Goal: Transaction & Acquisition: Obtain resource

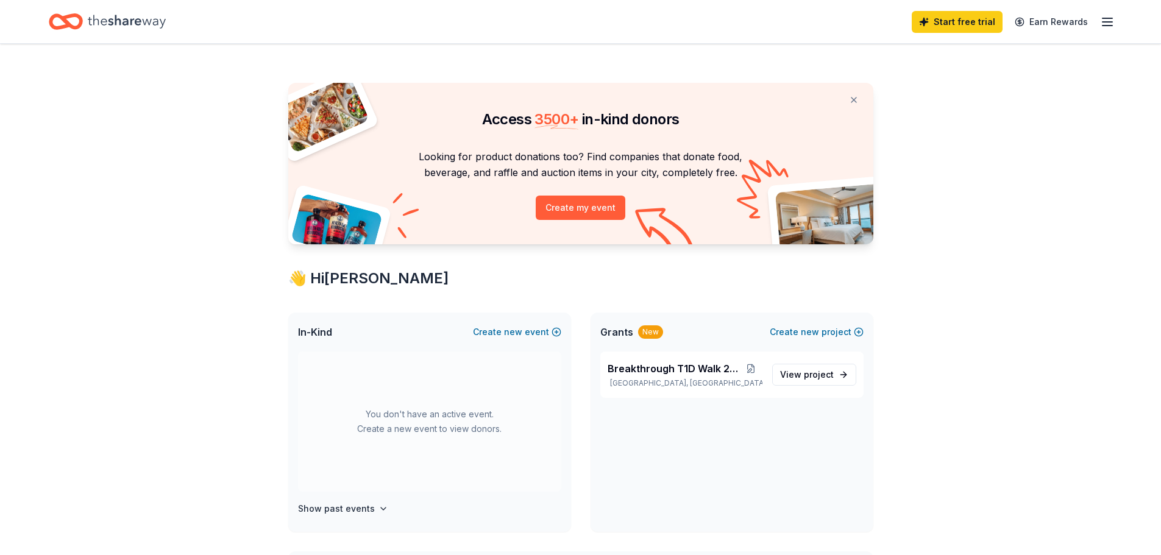
click at [1102, 21] on icon "button" at bounding box center [1107, 22] width 15 height 15
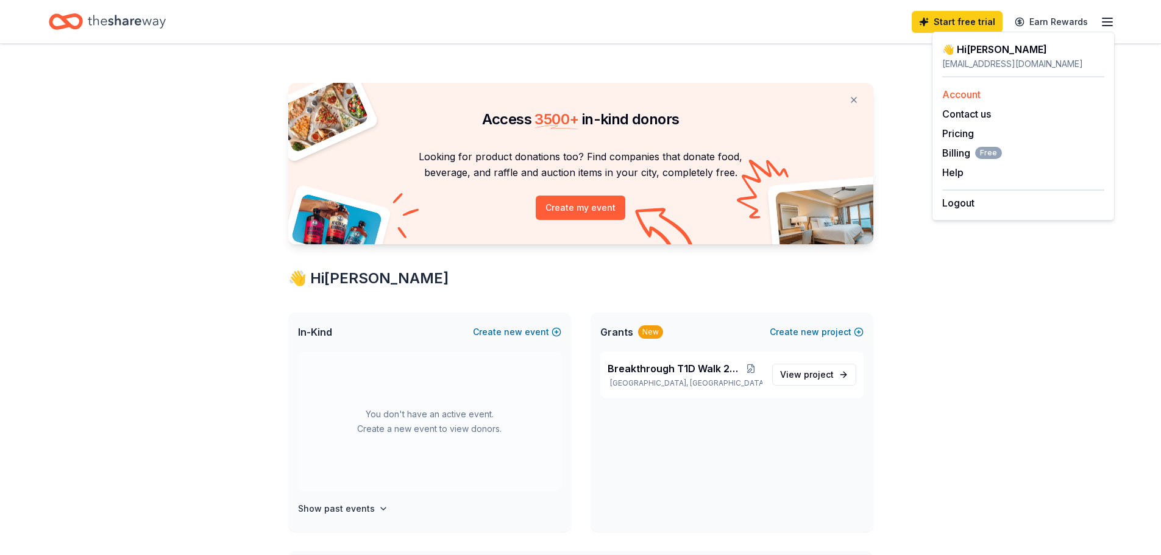
click at [967, 96] on link "Account" at bounding box center [962, 94] width 38 height 12
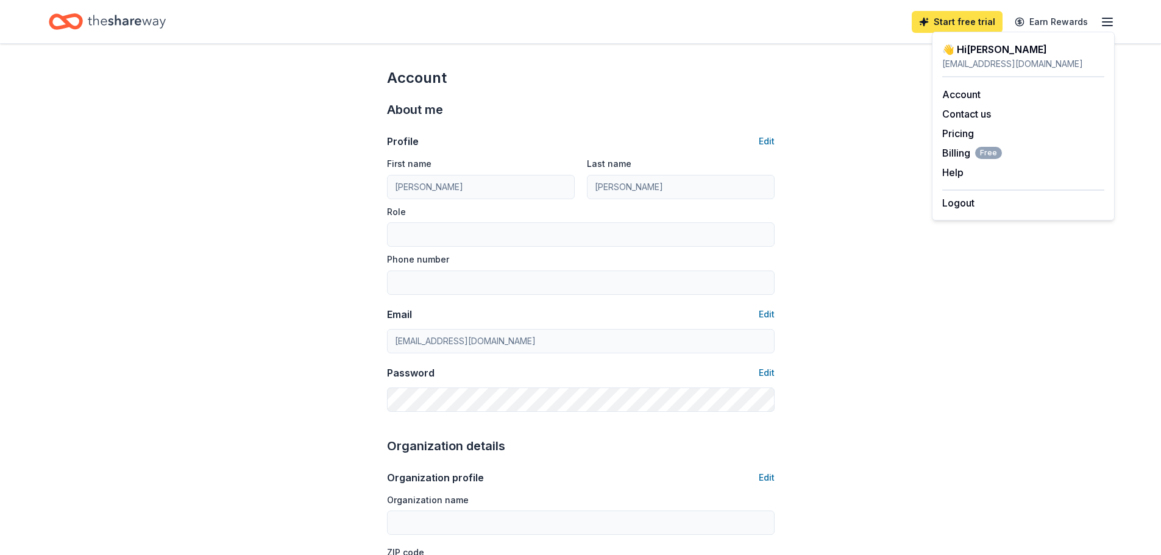
click at [963, 20] on link "Start free trial" at bounding box center [957, 22] width 91 height 22
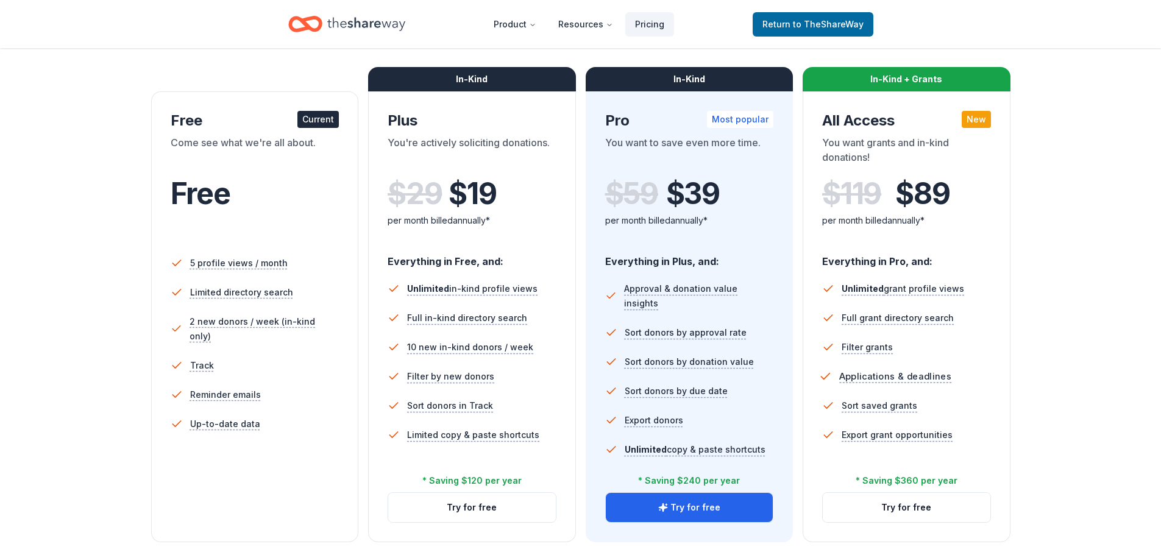
scroll to position [183, 0]
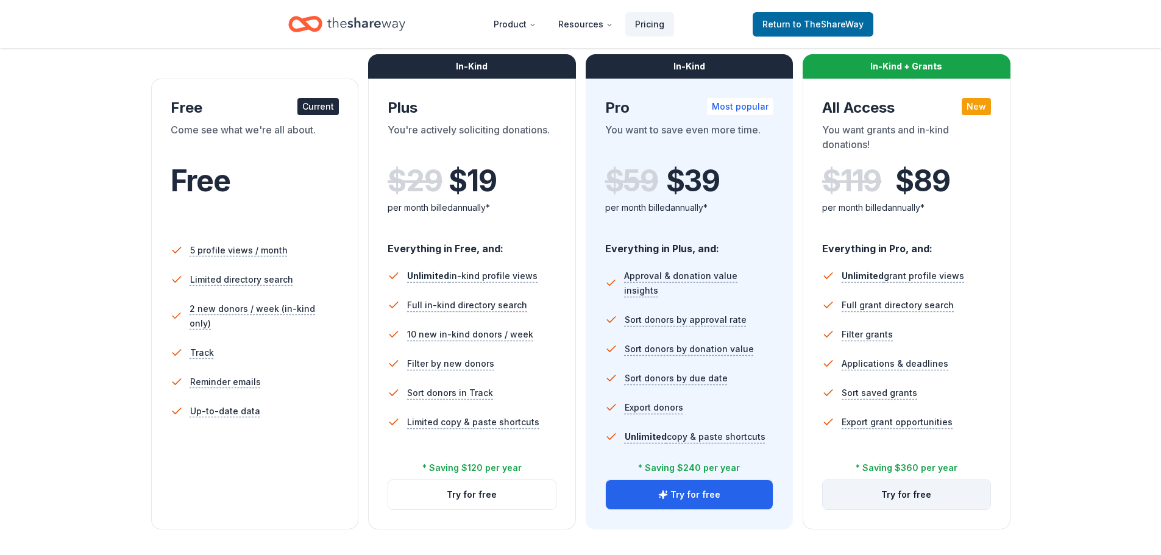
click at [938, 499] on button "Try for free" at bounding box center [907, 494] width 168 height 29
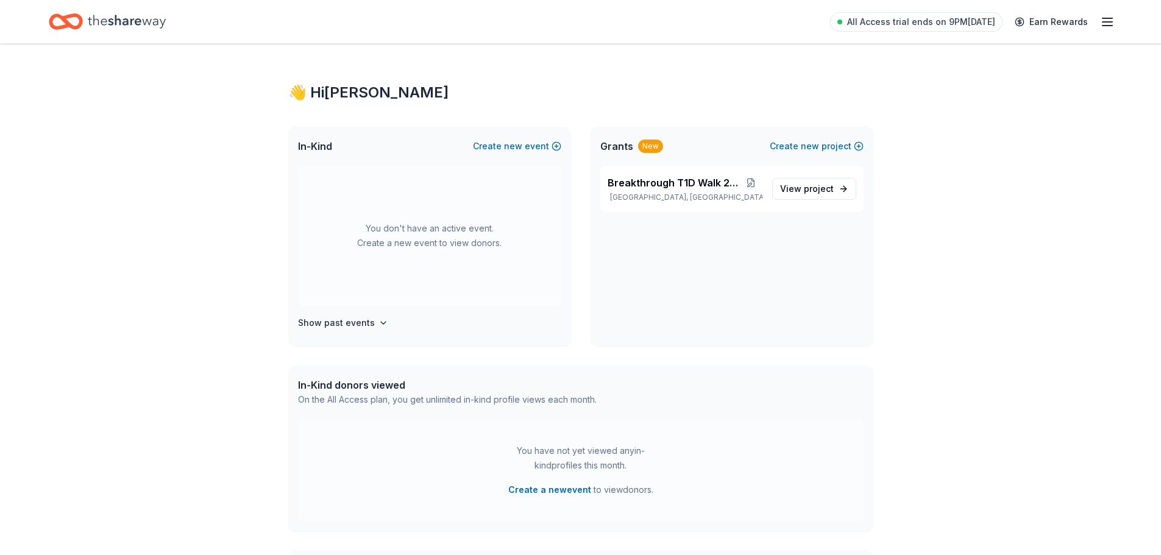
click at [620, 143] on span "Grants" at bounding box center [616, 146] width 33 height 15
click at [1104, 17] on icon "button" at bounding box center [1107, 22] width 15 height 15
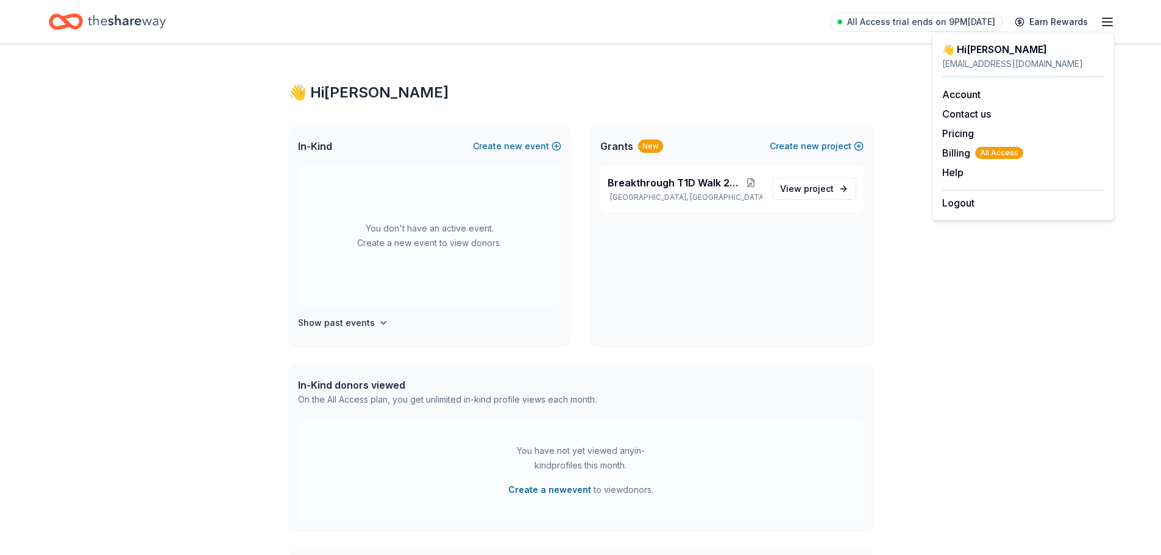
click at [94, 24] on icon "Home" at bounding box center [127, 21] width 78 height 25
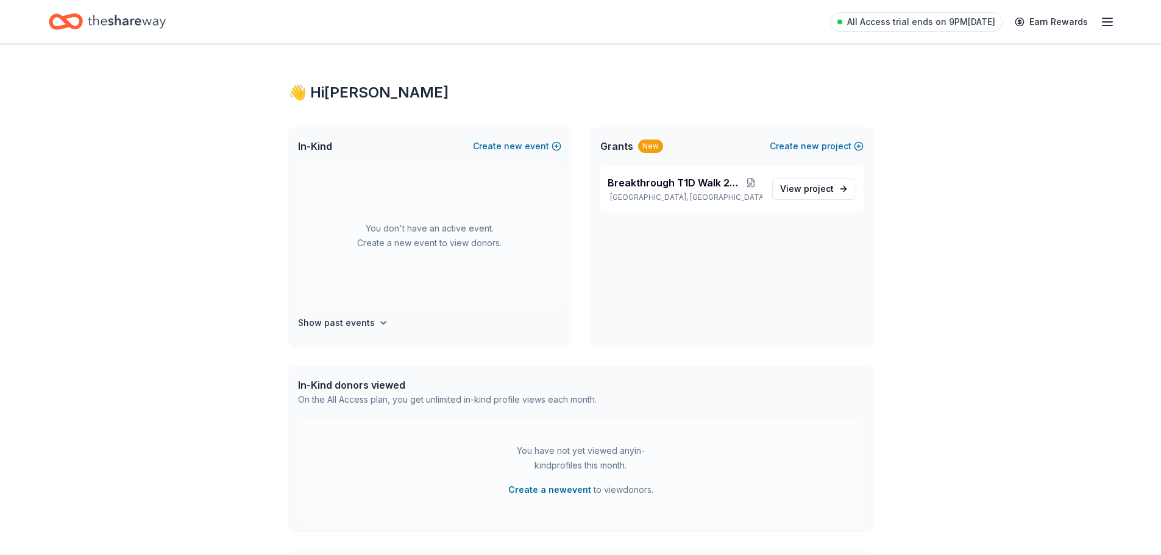
click at [127, 33] on icon "Home" at bounding box center [127, 21] width 78 height 25
click at [628, 149] on span "Grants" at bounding box center [616, 146] width 33 height 15
click at [650, 146] on div "New" at bounding box center [650, 146] width 25 height 13
click at [850, 193] on link "View project" at bounding box center [814, 189] width 84 height 22
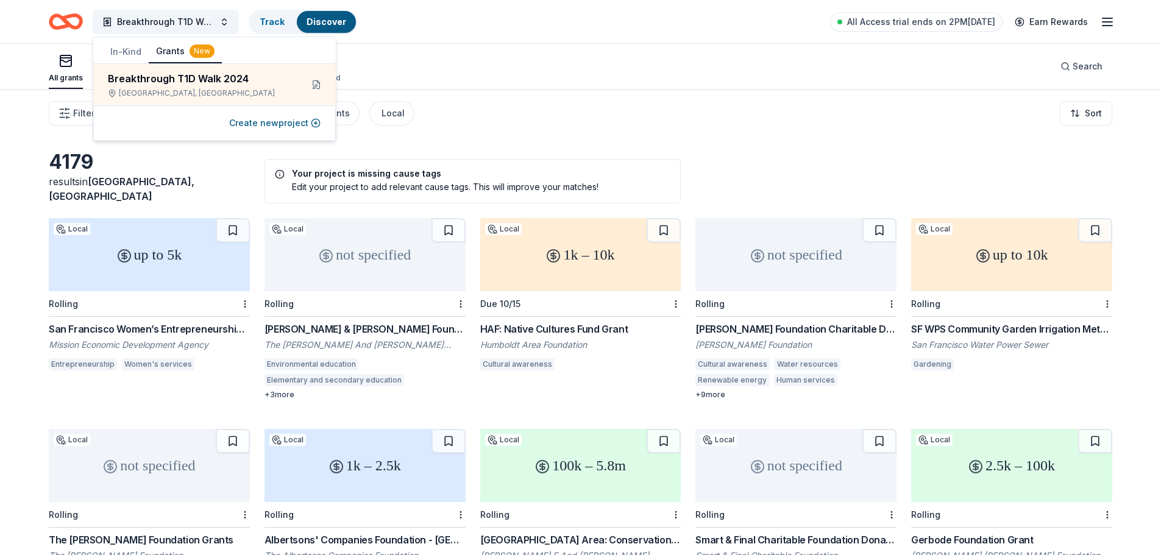
click at [689, 57] on div "All grants ≤ $5k $5k to $20k > $20k Unspecified Search" at bounding box center [581, 66] width 1064 height 45
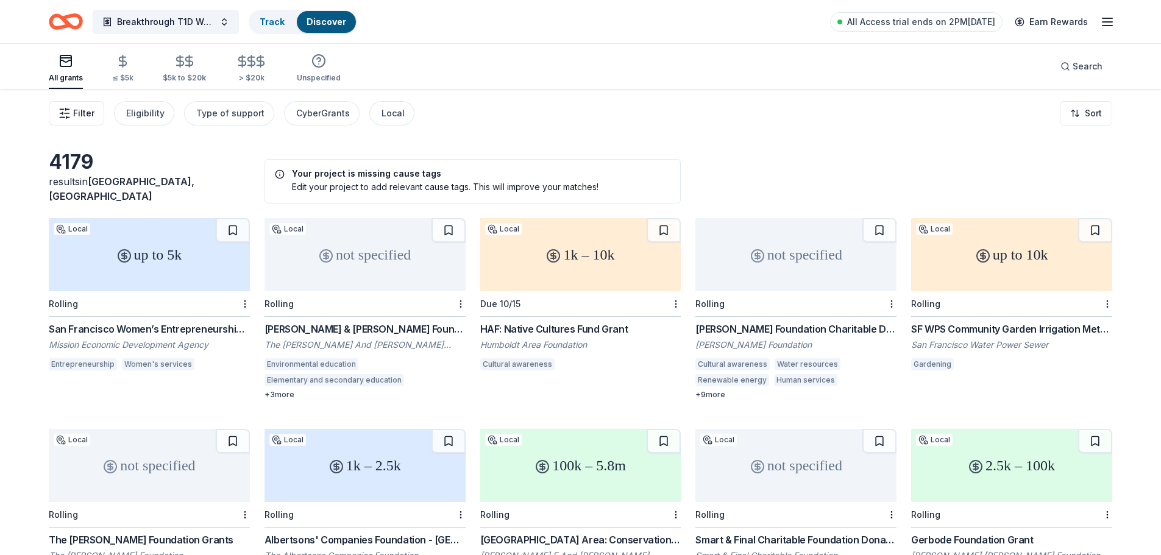
click at [84, 113] on span "Filter" at bounding box center [83, 113] width 21 height 15
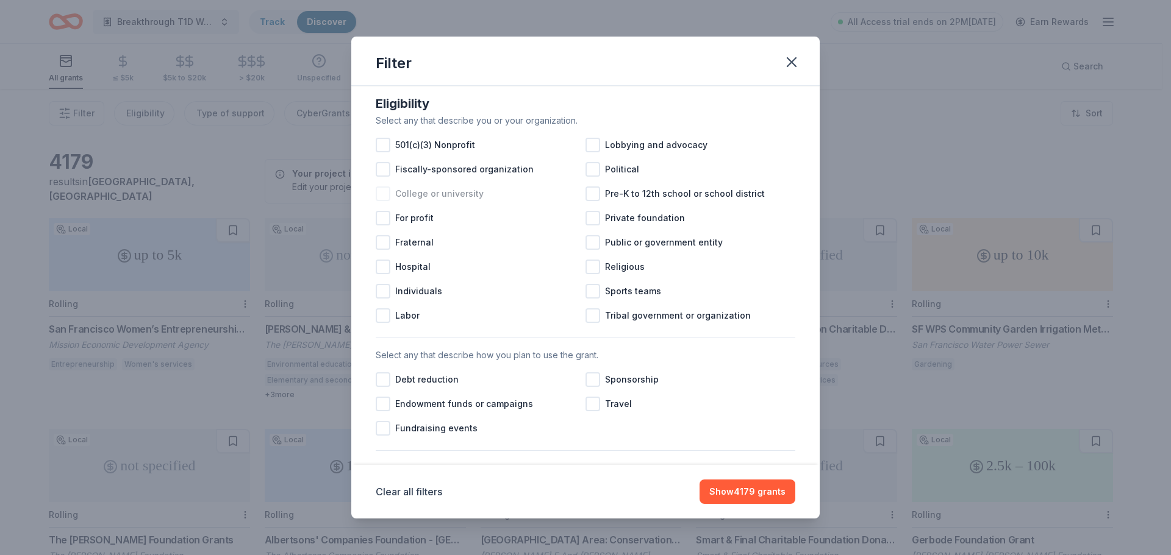
scroll to position [122, 0]
click at [380, 153] on div at bounding box center [383, 145] width 15 height 15
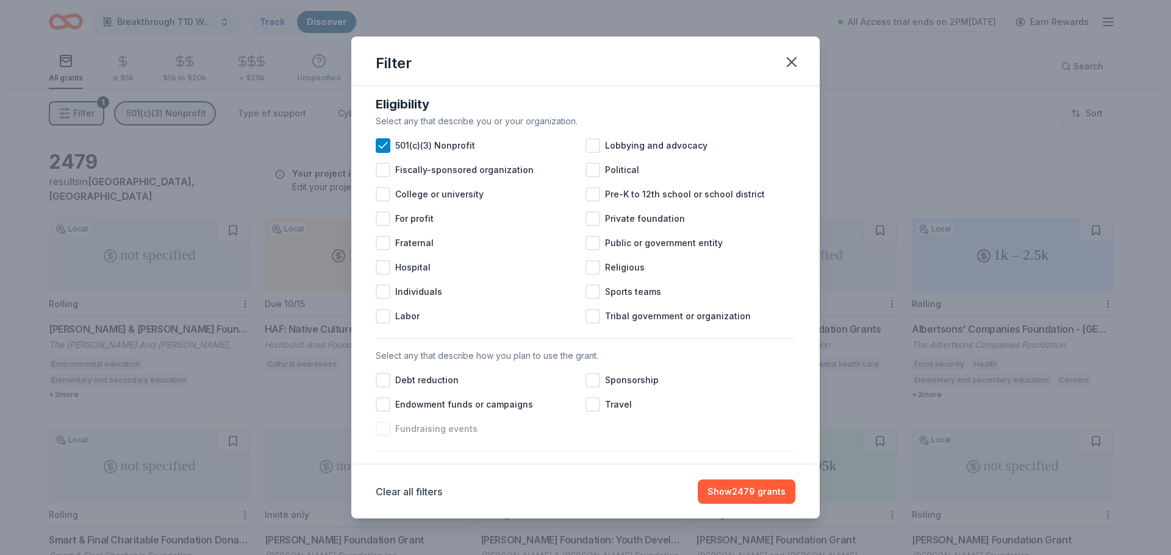
click at [379, 437] on div at bounding box center [383, 429] width 15 height 15
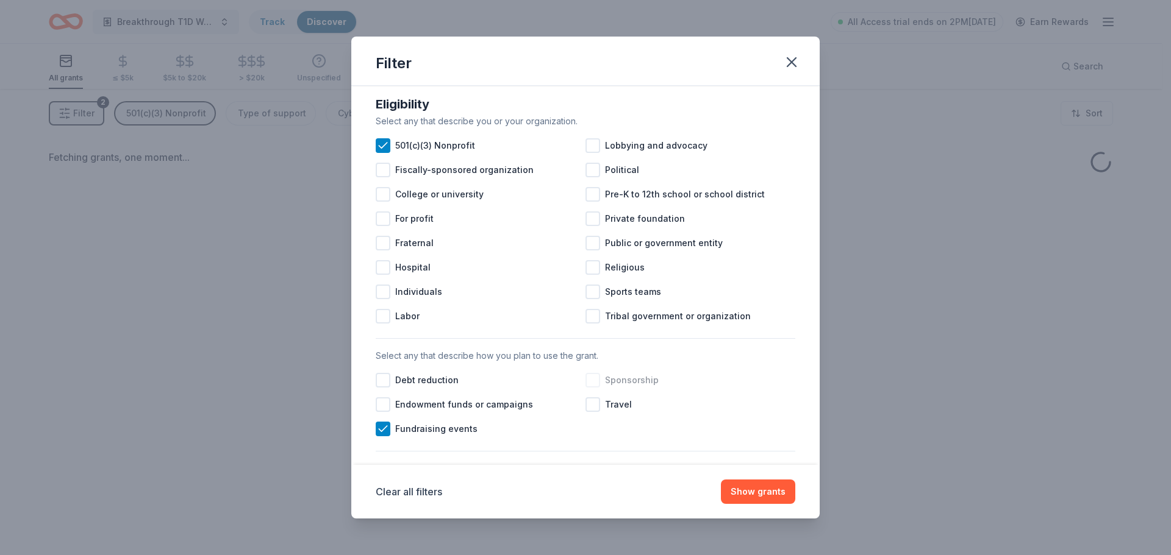
click at [586, 388] on div at bounding box center [592, 380] width 15 height 15
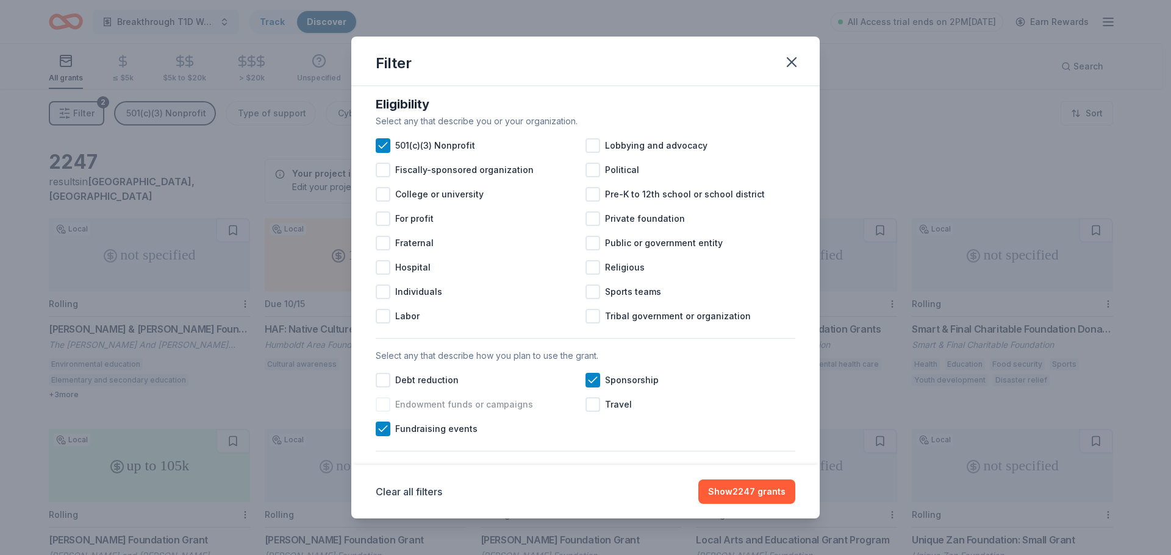
click at [378, 412] on div at bounding box center [383, 404] width 15 height 15
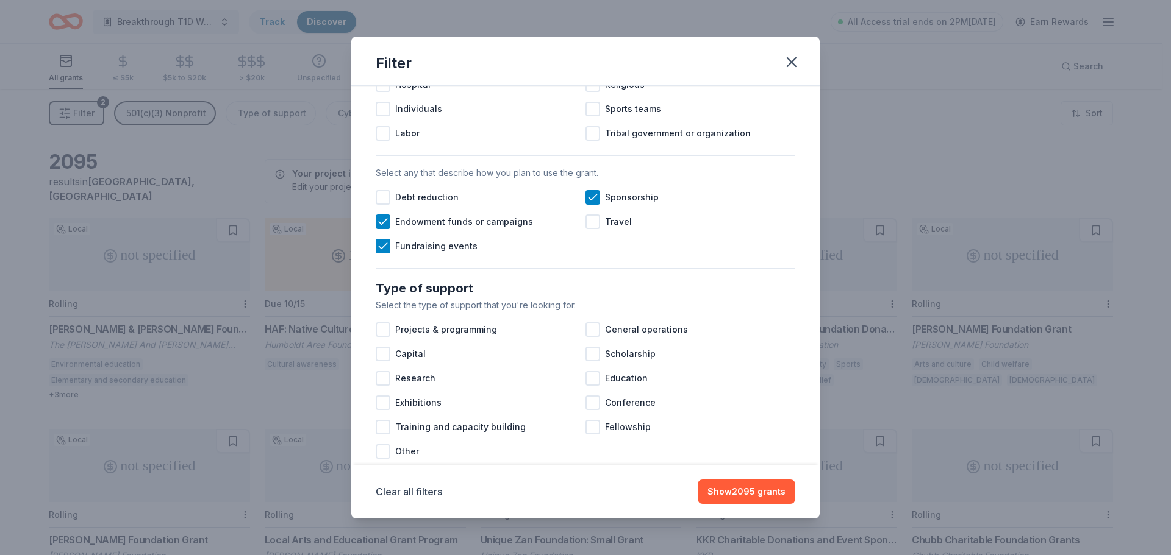
scroll to position [366, 0]
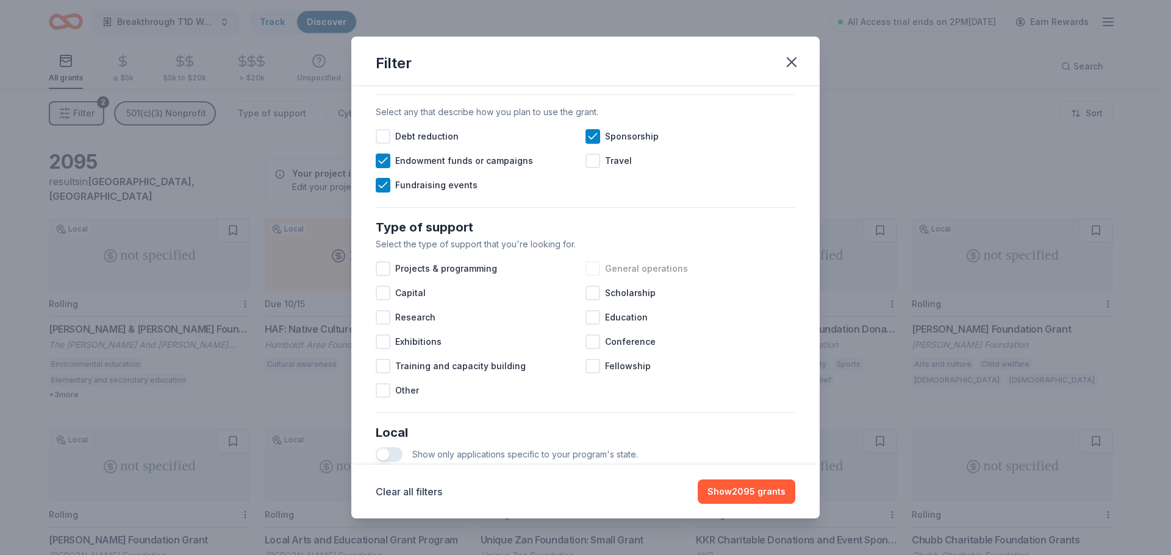
click at [585, 276] on div at bounding box center [592, 269] width 15 height 15
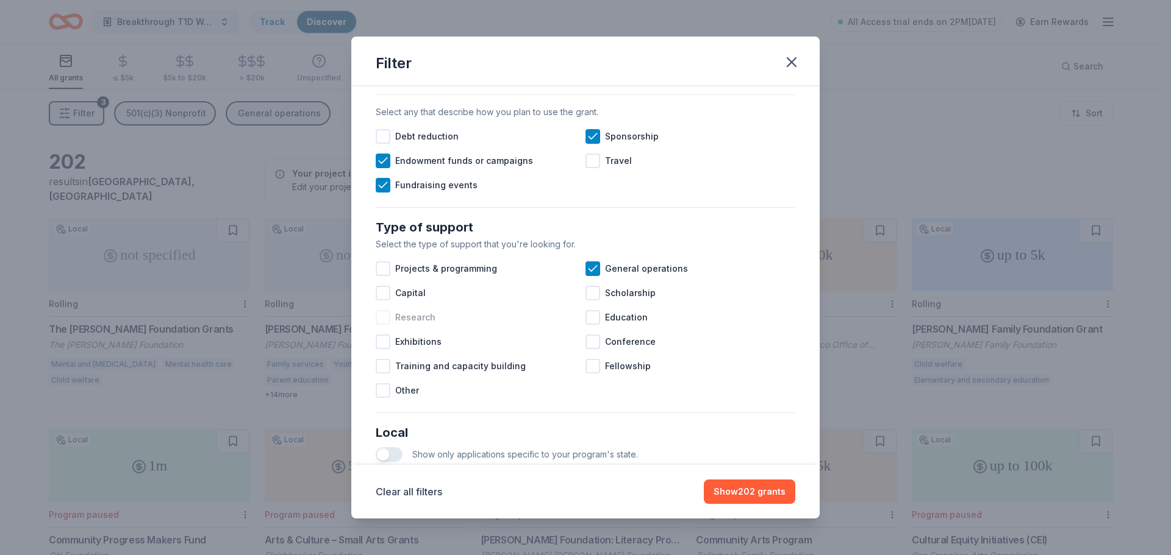
click at [380, 325] on div at bounding box center [383, 317] width 15 height 15
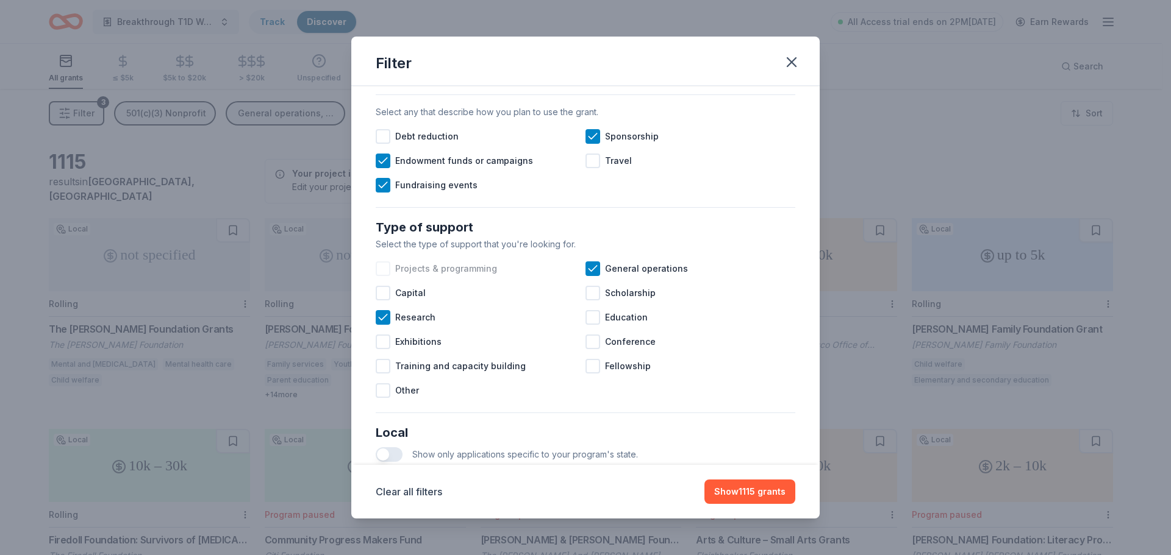
click at [380, 276] on div at bounding box center [383, 269] width 15 height 15
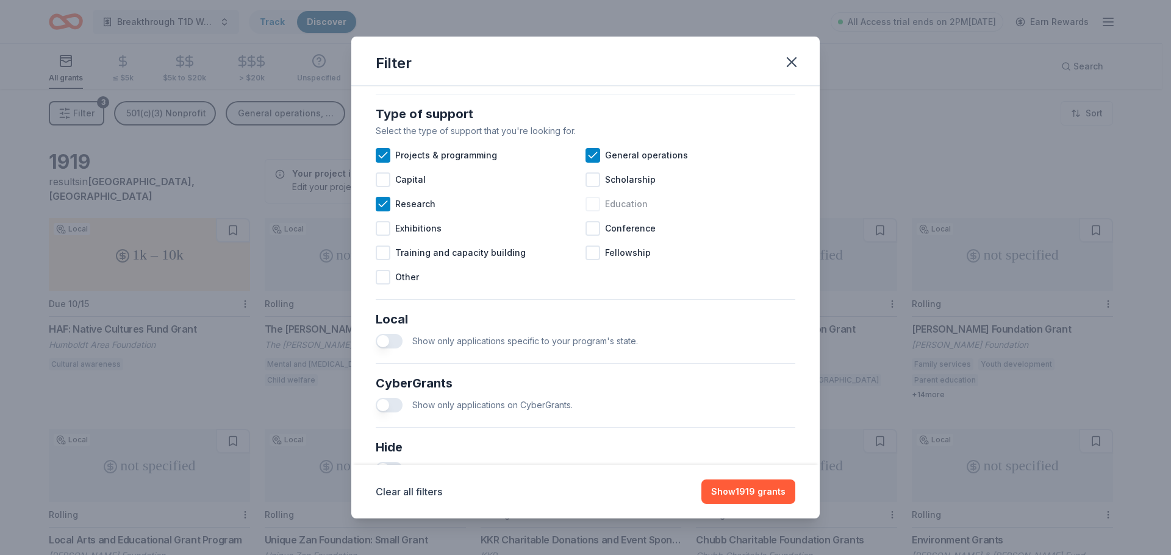
scroll to position [488, 0]
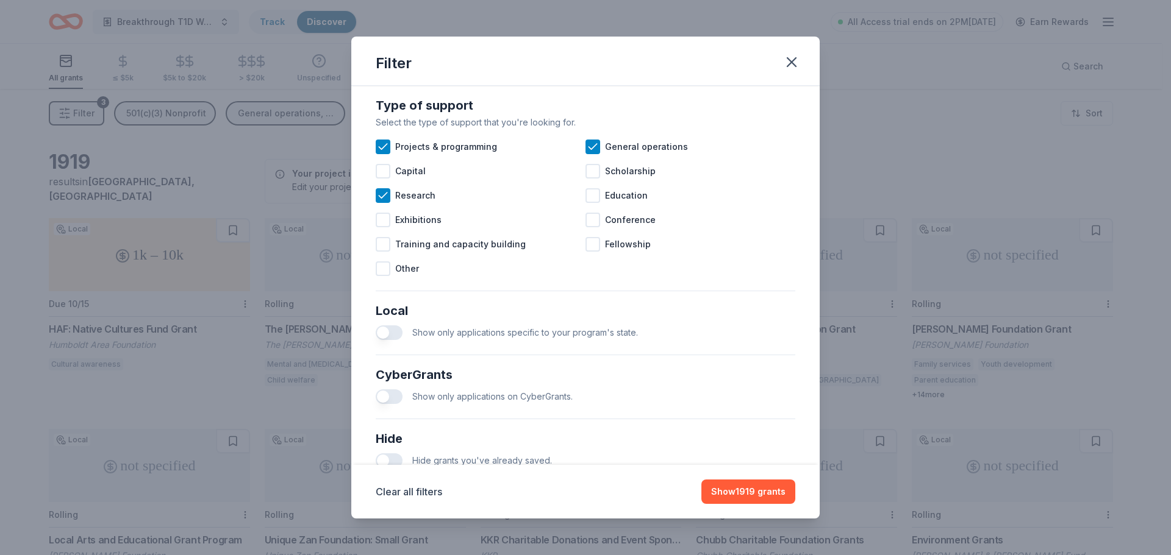
click at [395, 340] on button "button" at bounding box center [389, 333] width 27 height 15
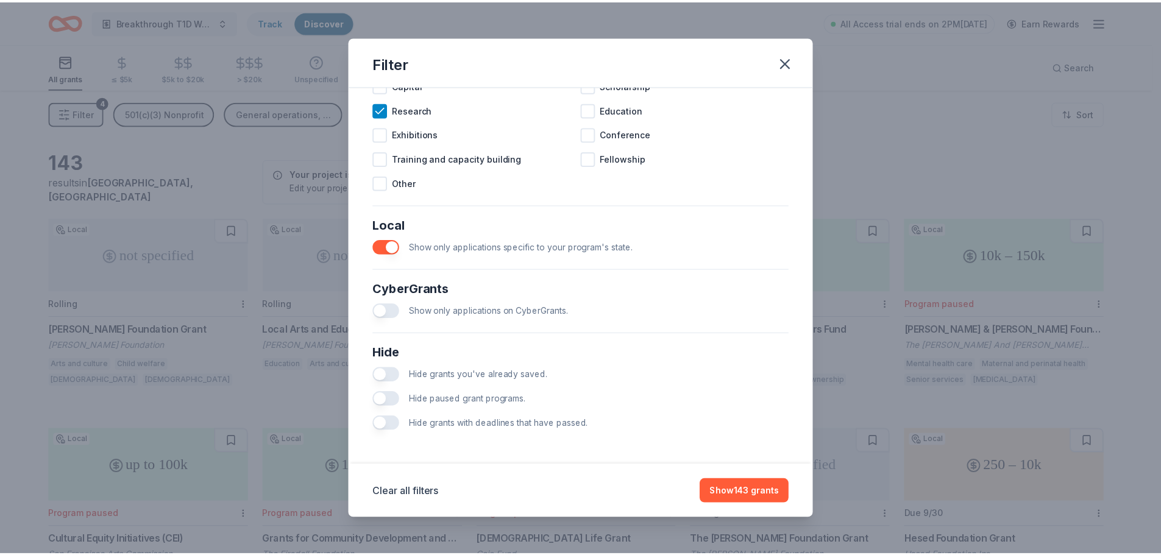
scroll to position [586, 0]
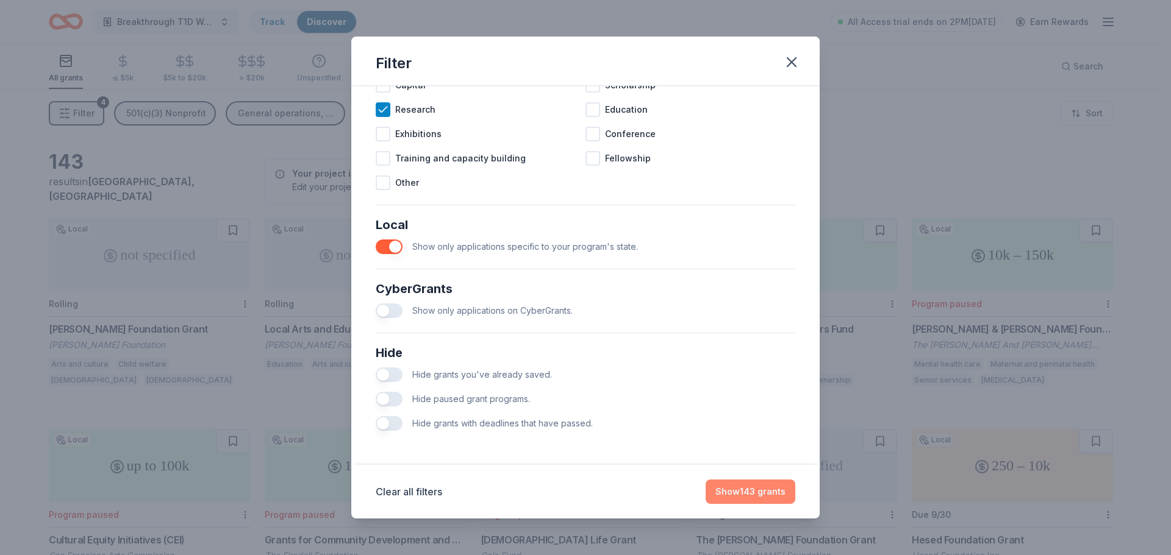
click at [755, 485] on button "Show 143 grants" at bounding box center [750, 492] width 90 height 24
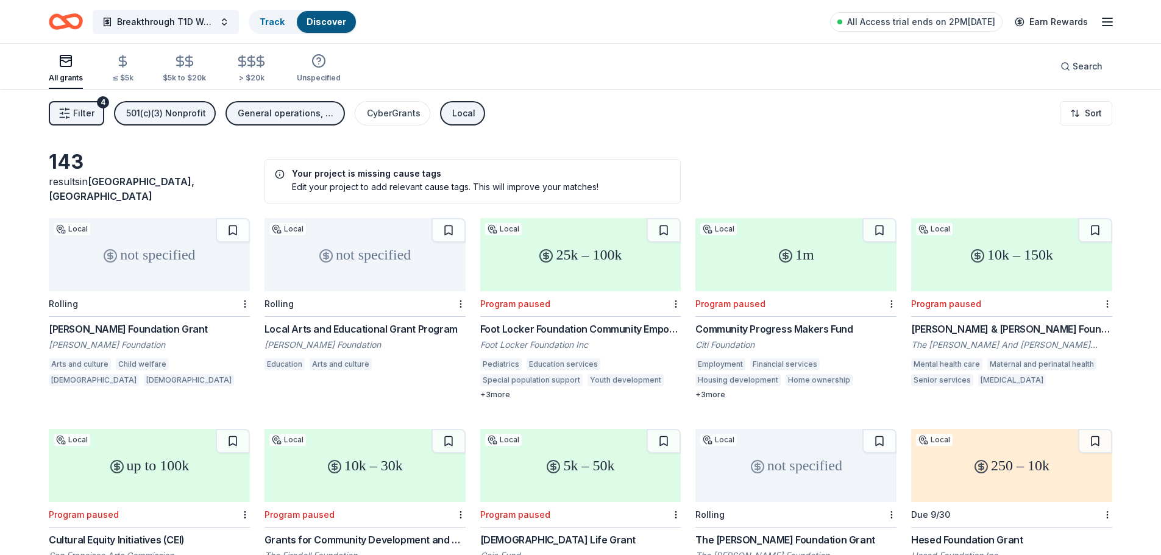
click at [788, 152] on div "143 results in San Francisco, CA Your project is missing cause tags Edit your p…" at bounding box center [581, 177] width 1064 height 54
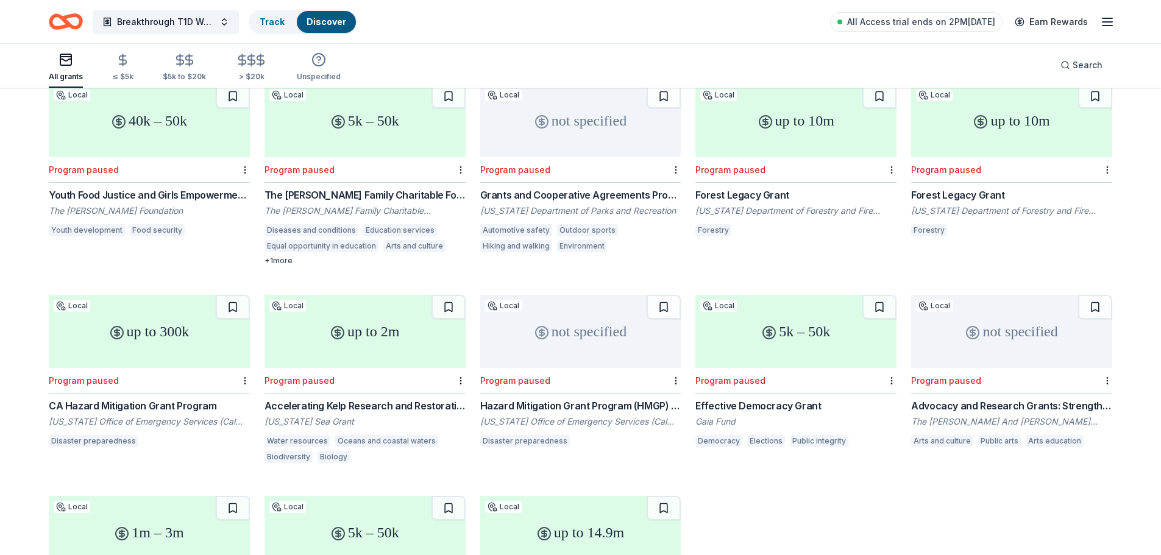
scroll to position [5562, 0]
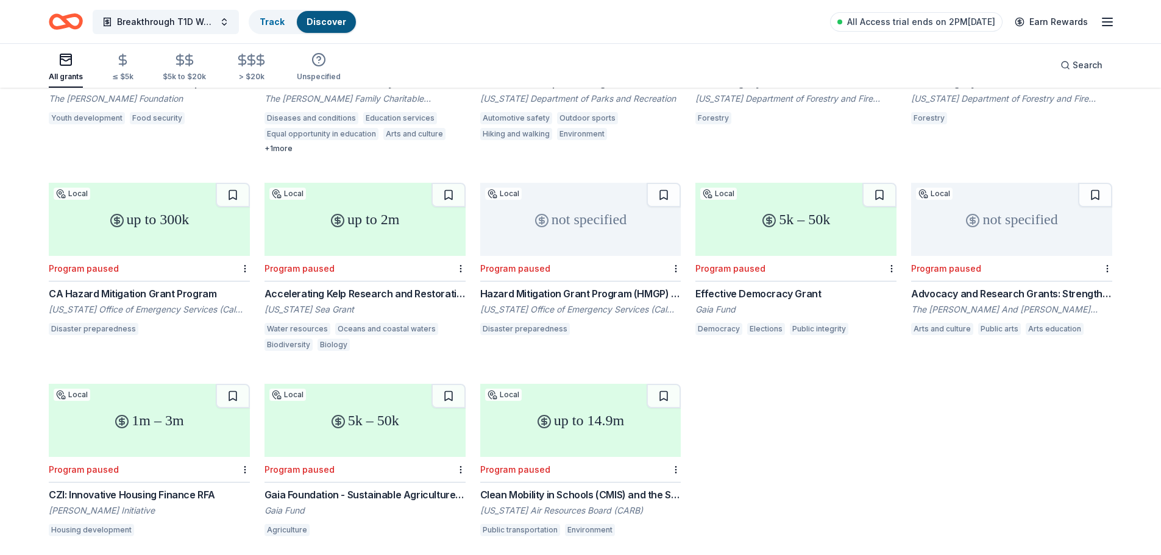
click at [79, 22] on icon "Home" at bounding box center [71, 21] width 19 height 12
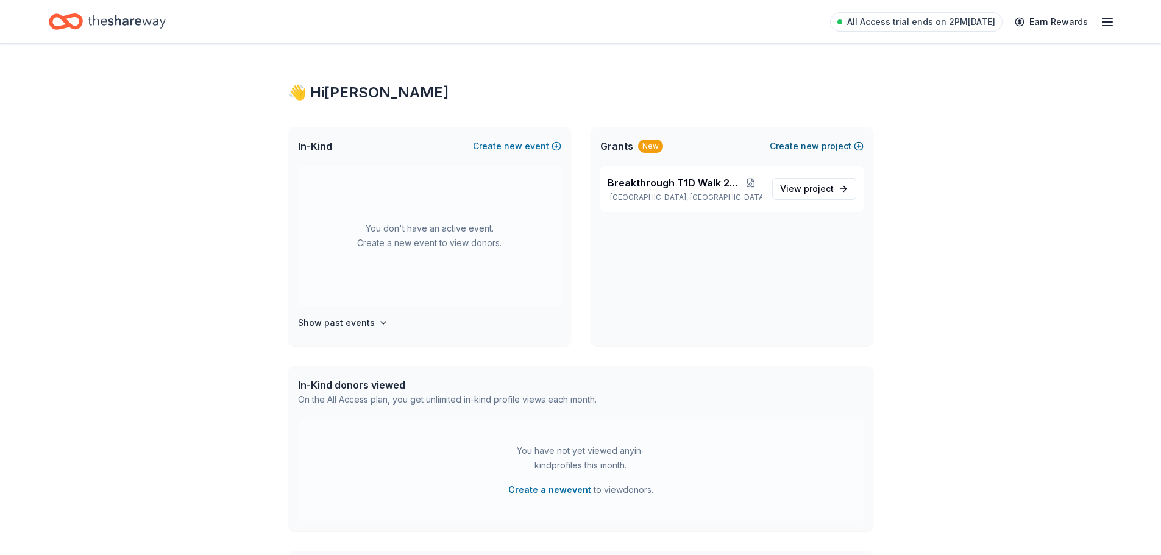
click at [806, 142] on span "new" at bounding box center [810, 146] width 18 height 15
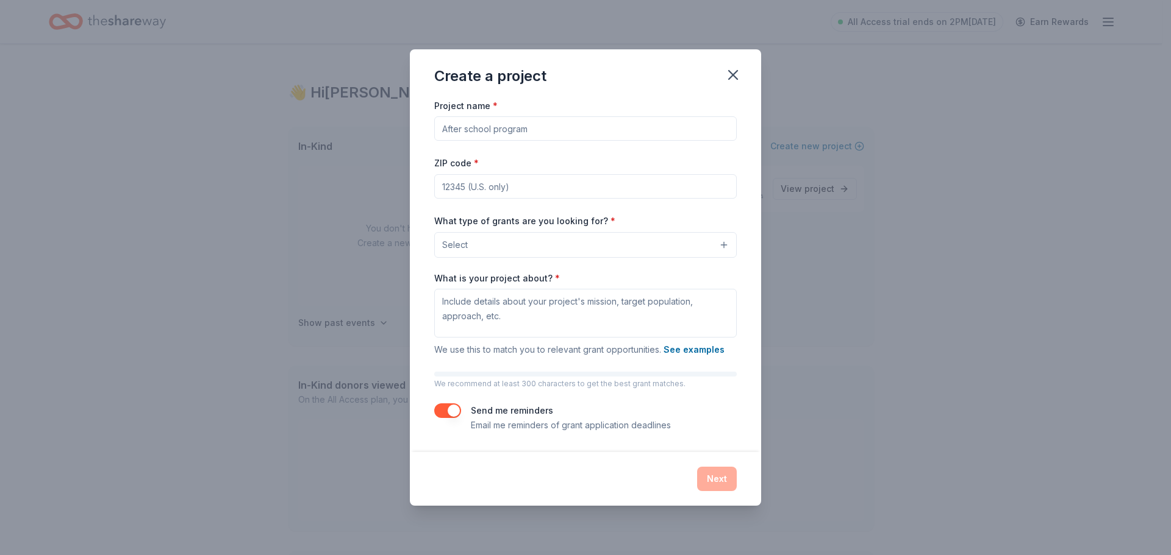
click at [597, 138] on input "Project name *" at bounding box center [585, 128] width 302 height 24
type input "Breakthrough T1D NorCal"
type input "94122"
click at [644, 209] on div "Project name * Breakthrough T1D NorCal ZIP code * 94122 What type of grants are…" at bounding box center [585, 265] width 302 height 335
click at [646, 252] on button "Select" at bounding box center [585, 245] width 302 height 26
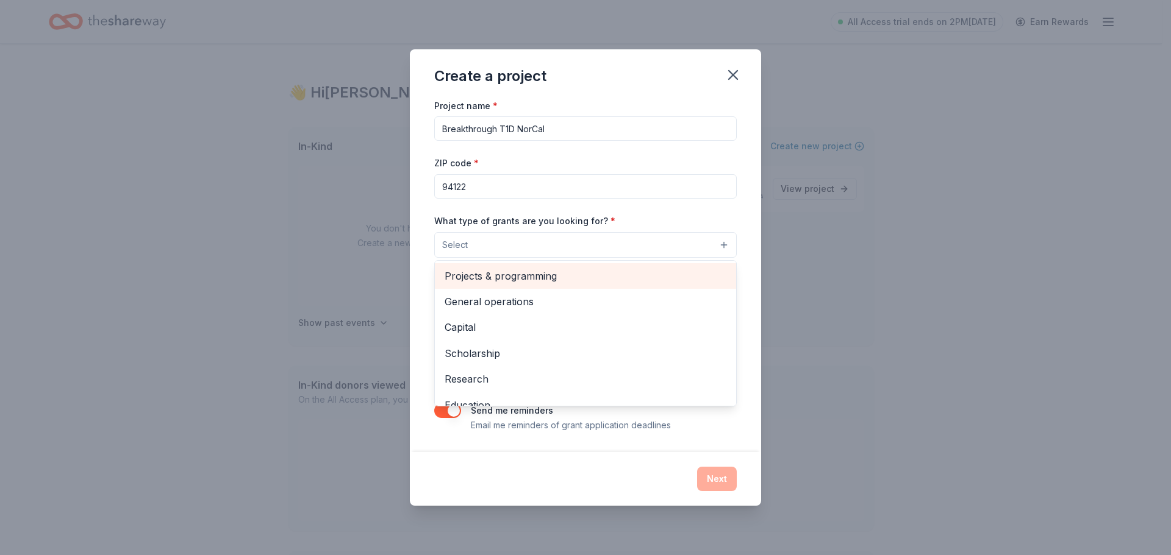
click at [586, 277] on span "Projects & programming" at bounding box center [585, 276] width 282 height 16
click at [568, 280] on span "General operations" at bounding box center [585, 277] width 282 height 16
click at [567, 280] on span "Capital" at bounding box center [585, 277] width 282 height 16
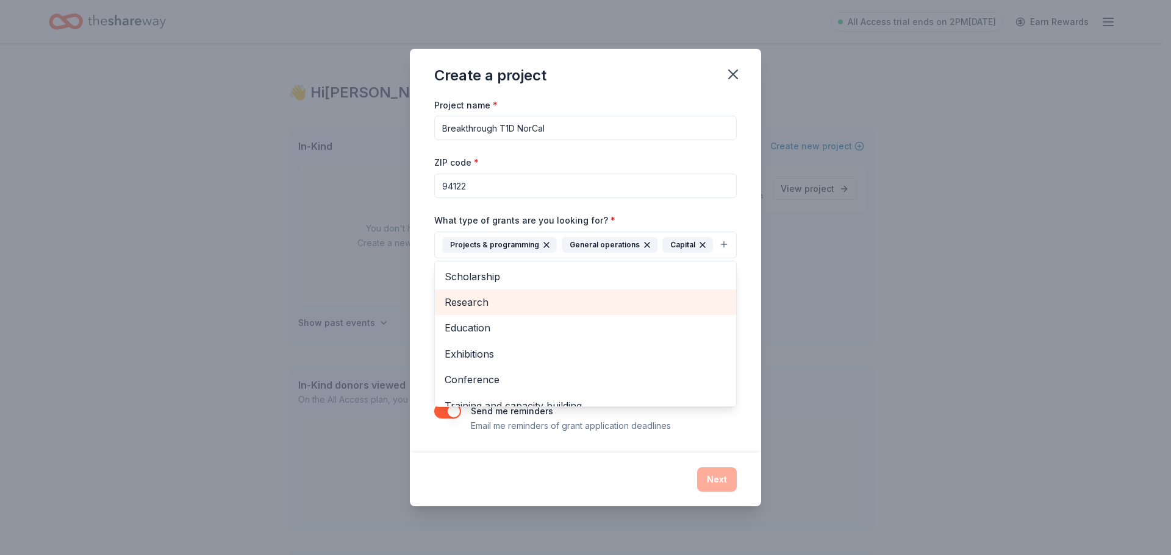
click at [514, 308] on span "Research" at bounding box center [585, 302] width 282 height 16
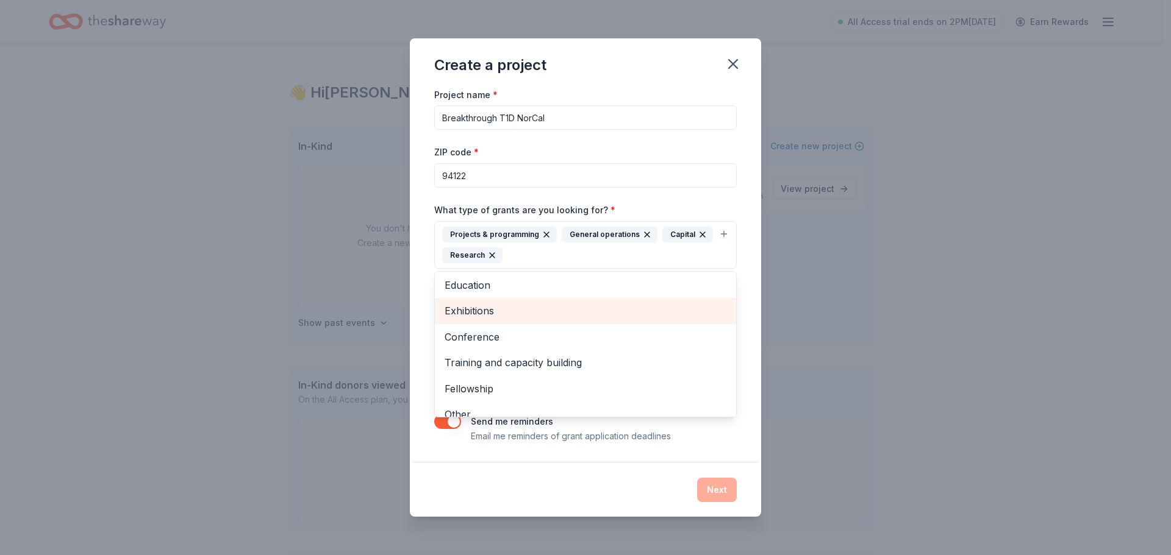
scroll to position [40, 0]
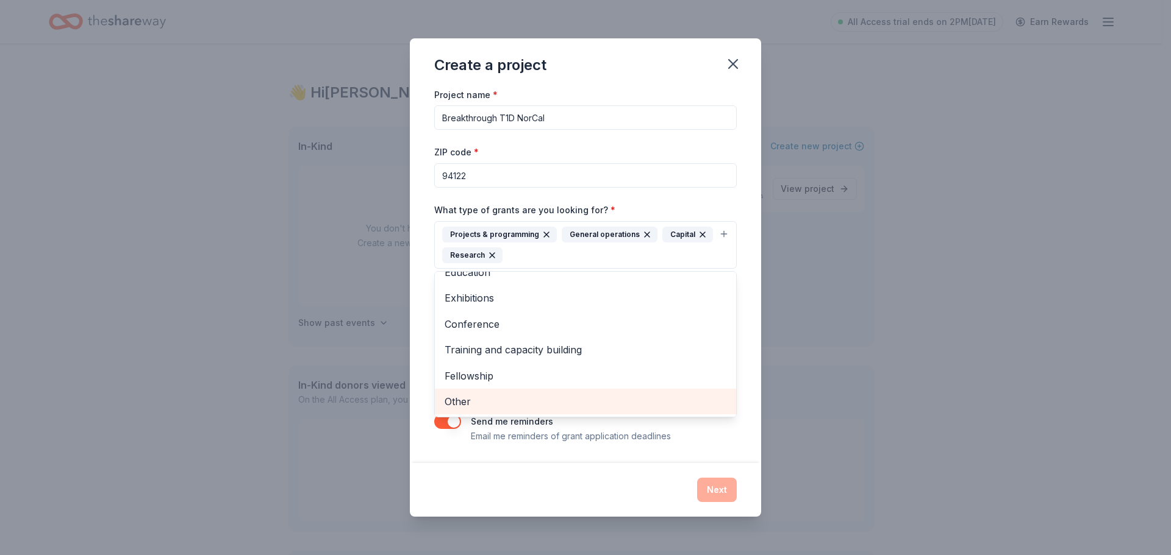
click at [508, 399] on span "Other" at bounding box center [585, 402] width 282 height 16
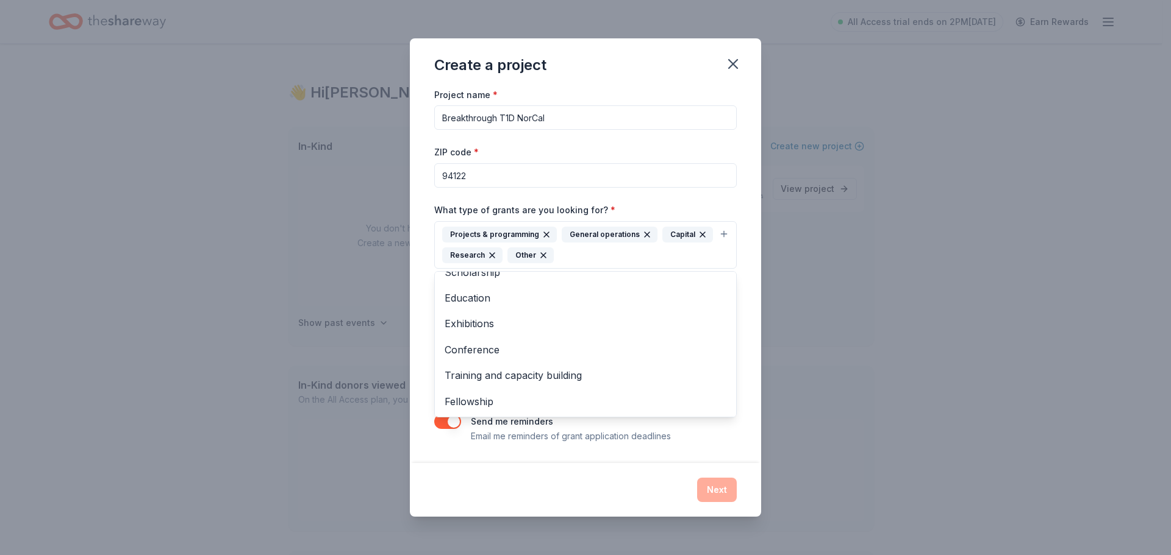
click at [423, 326] on div "Project name * Breakthrough T1D NorCal ZIP code * 94122 What type of grants are…" at bounding box center [585, 275] width 351 height 376
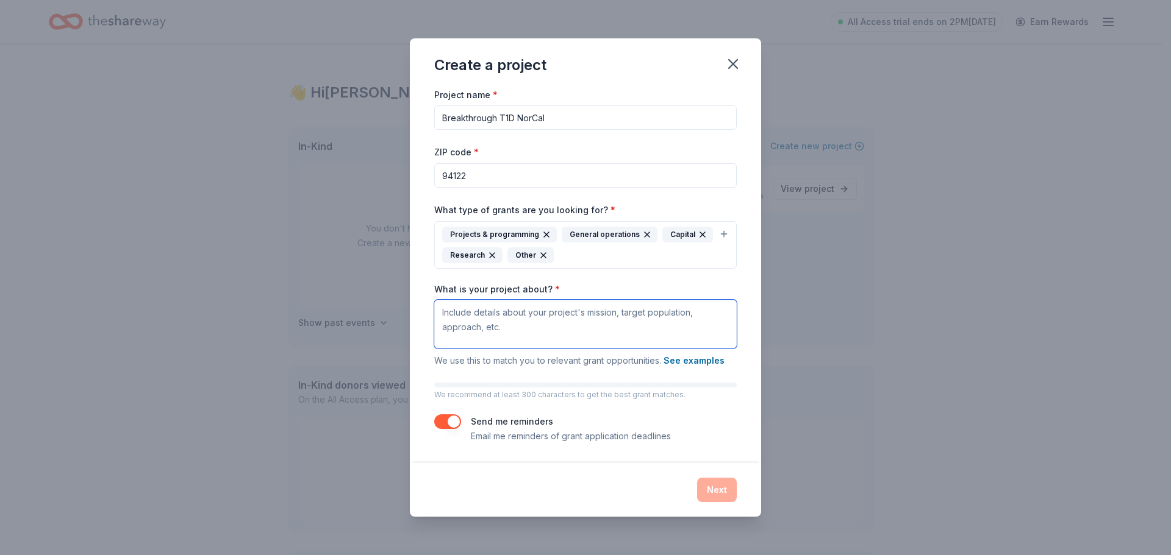
click at [532, 326] on textarea "What is your project about? *" at bounding box center [585, 324] width 302 height 49
type textarea "Health"
click at [721, 493] on button "Next" at bounding box center [717, 490] width 40 height 24
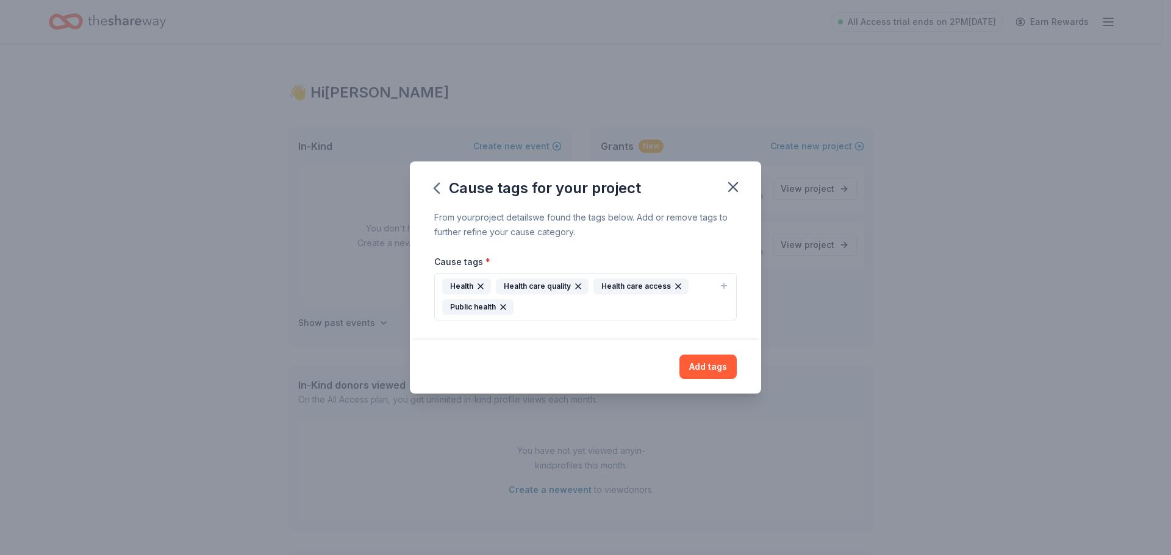
click at [686, 308] on div "Health Health care quality Health care access Public health" at bounding box center [578, 297] width 272 height 37
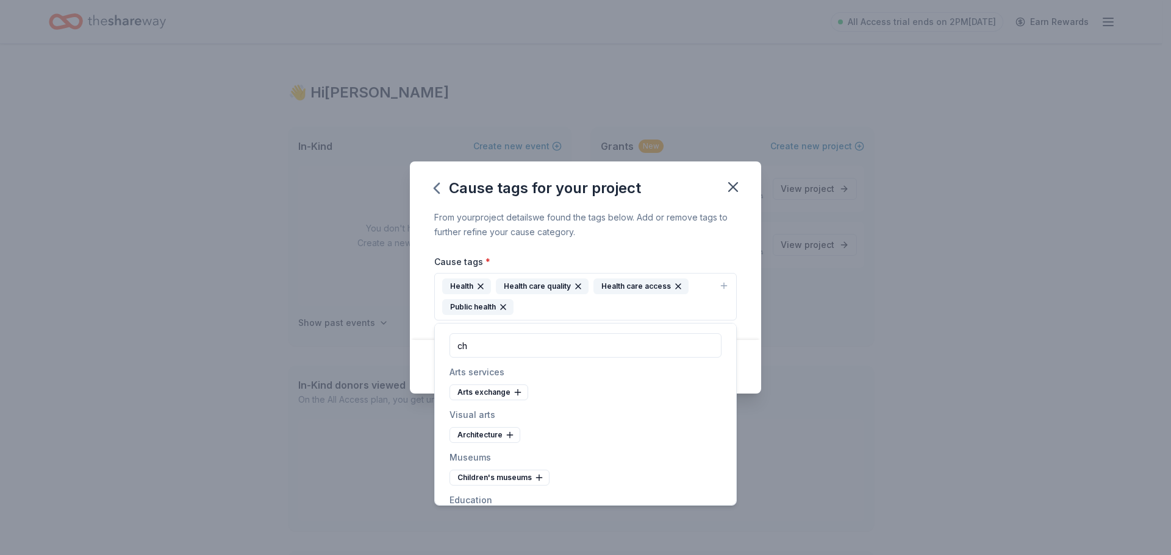
type input "c"
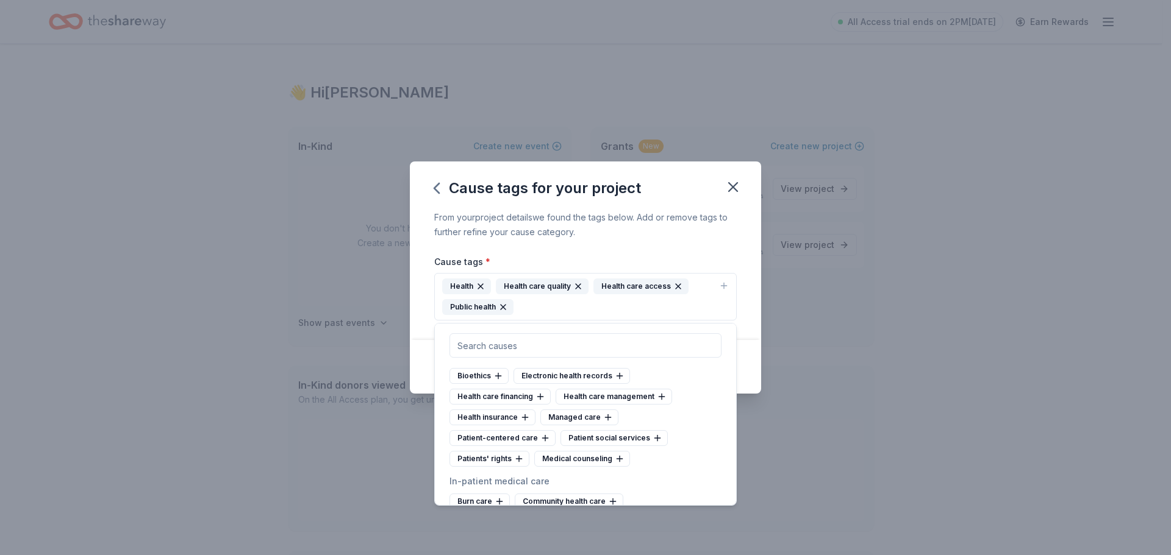
scroll to position [1646, 0]
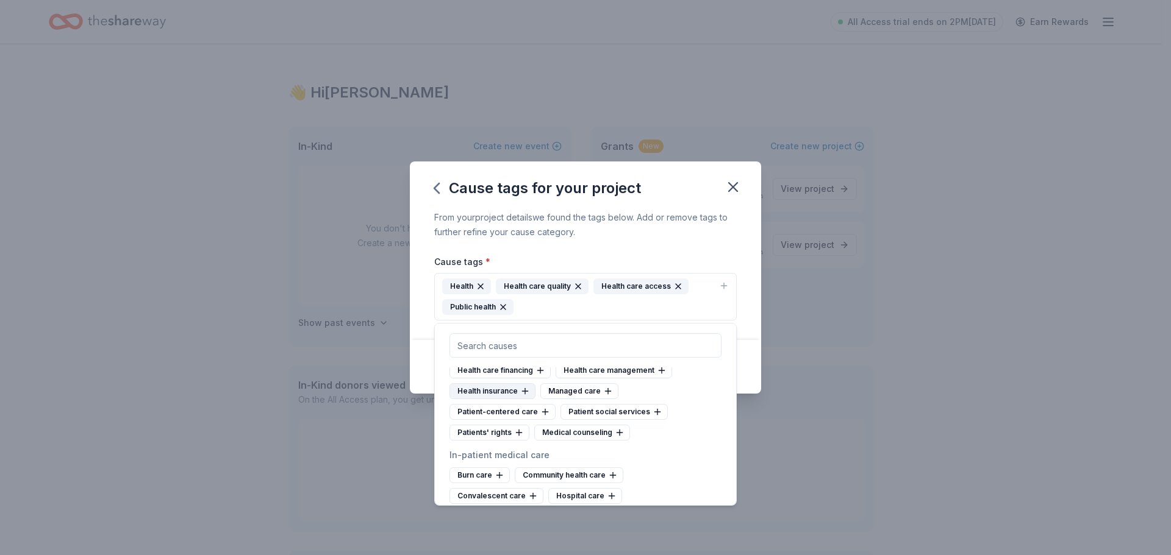
click at [493, 399] on div "Health insurance" at bounding box center [492, 391] width 86 height 16
click at [593, 399] on div "Patient-centered care" at bounding box center [585, 391] width 106 height 16
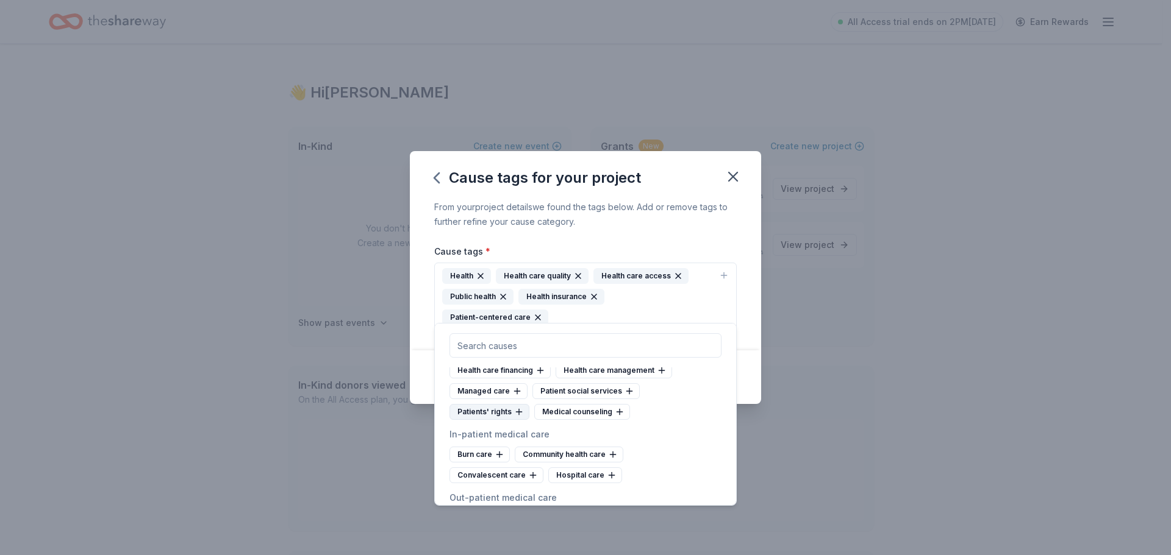
click at [501, 420] on div "Patients' rights" at bounding box center [489, 412] width 80 height 16
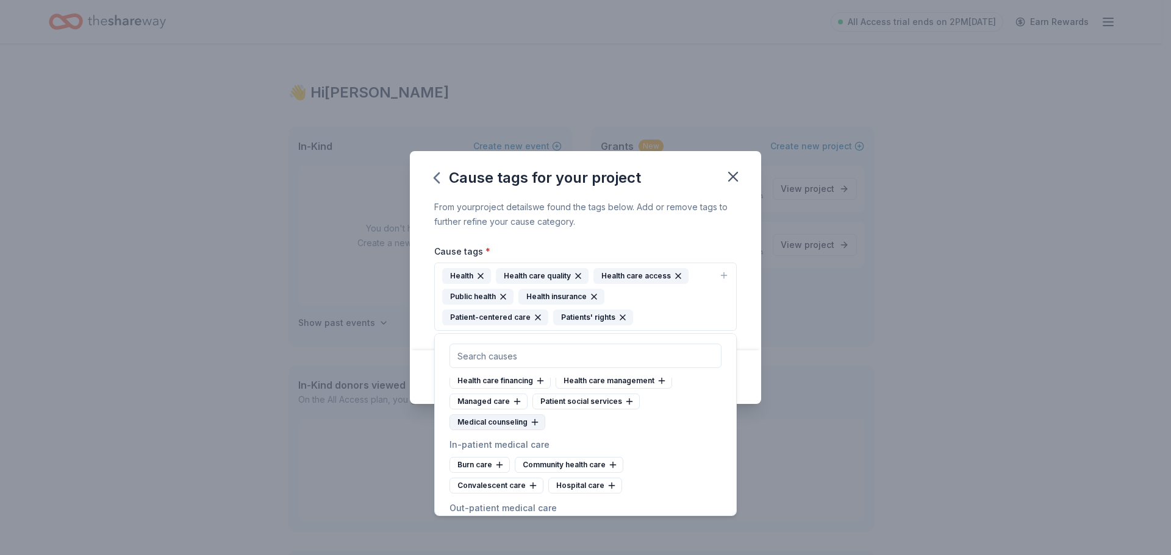
click at [508, 430] on div "Medical counseling" at bounding box center [497, 423] width 96 height 16
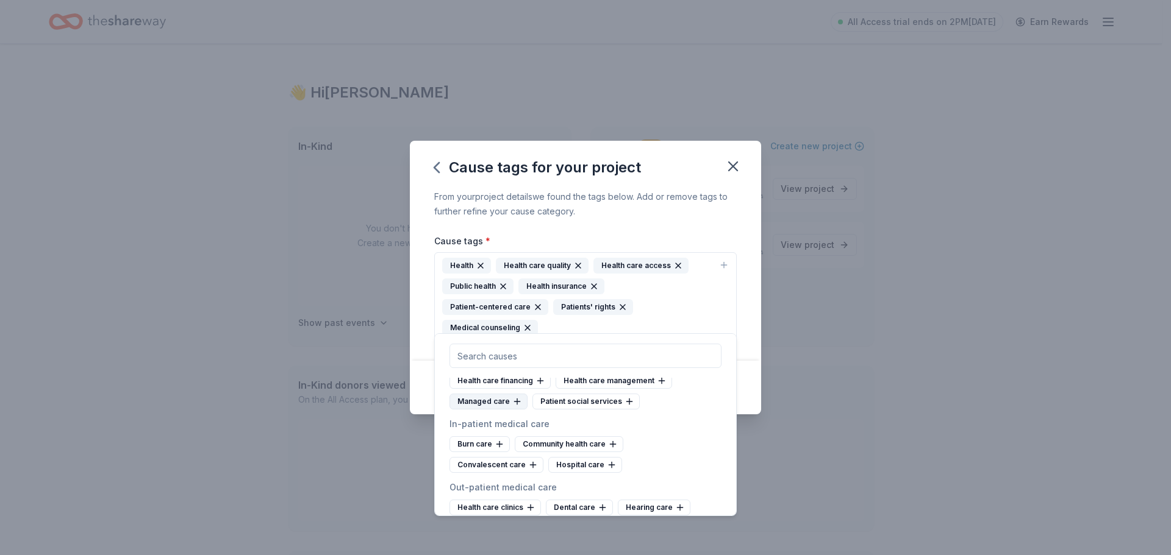
click at [502, 410] on div "Managed care" at bounding box center [488, 402] width 78 height 16
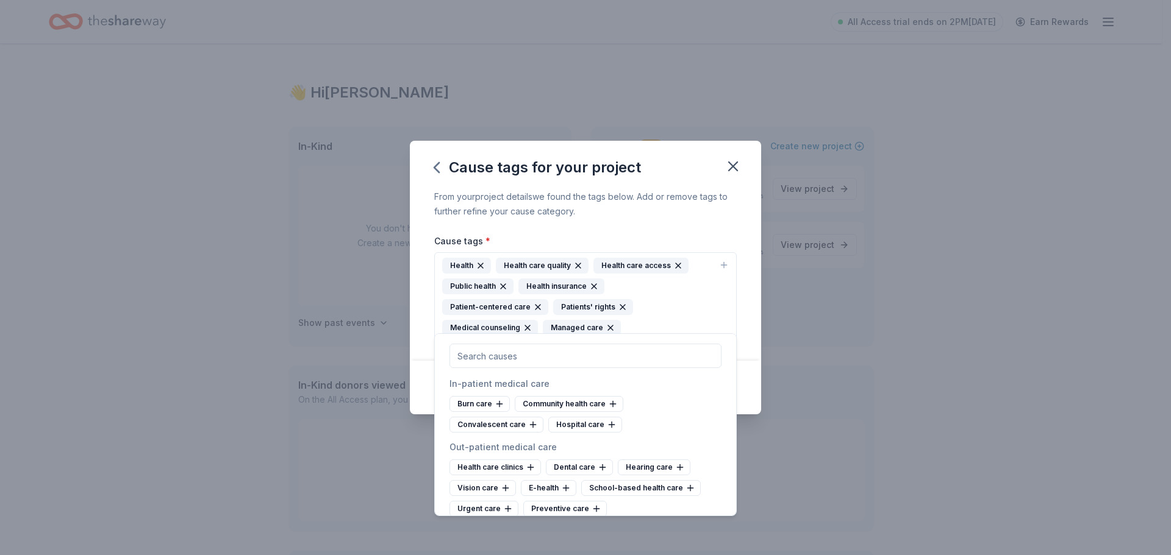
scroll to position [1707, 0]
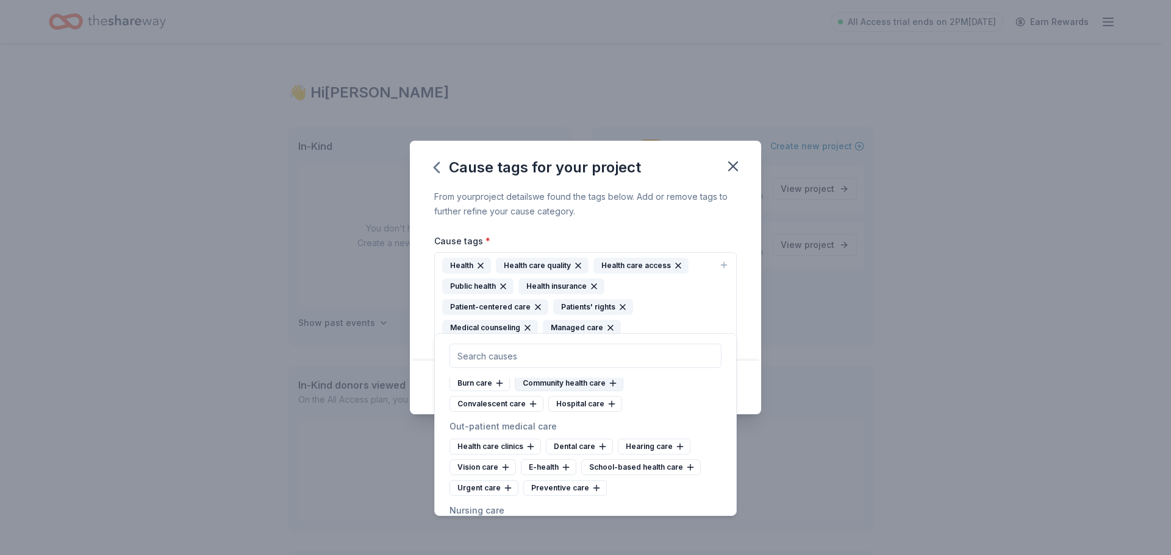
click at [598, 391] on div "Community health care" at bounding box center [569, 384] width 109 height 16
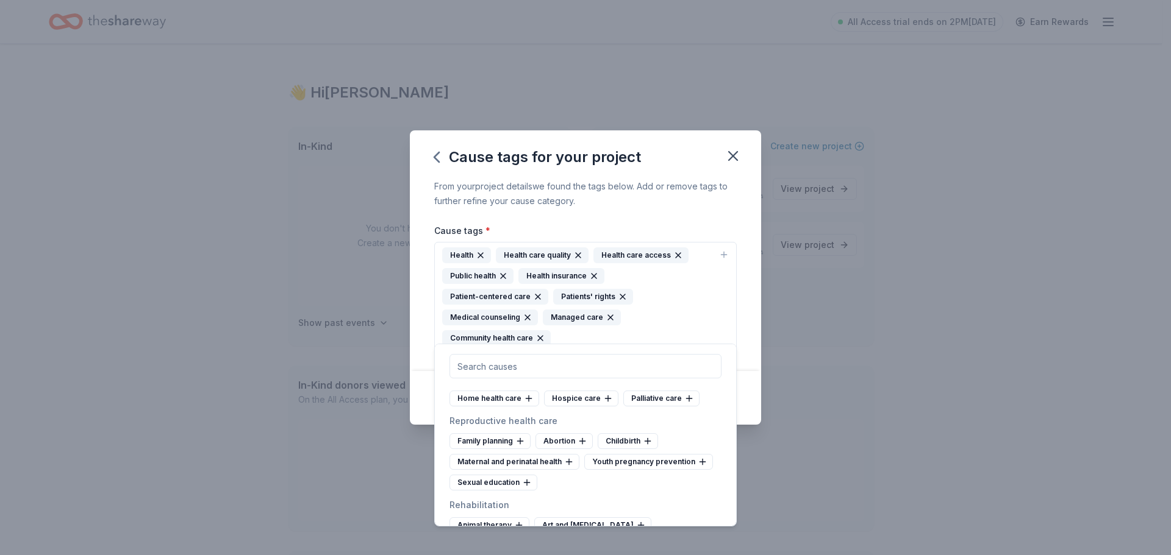
scroll to position [1768, 0]
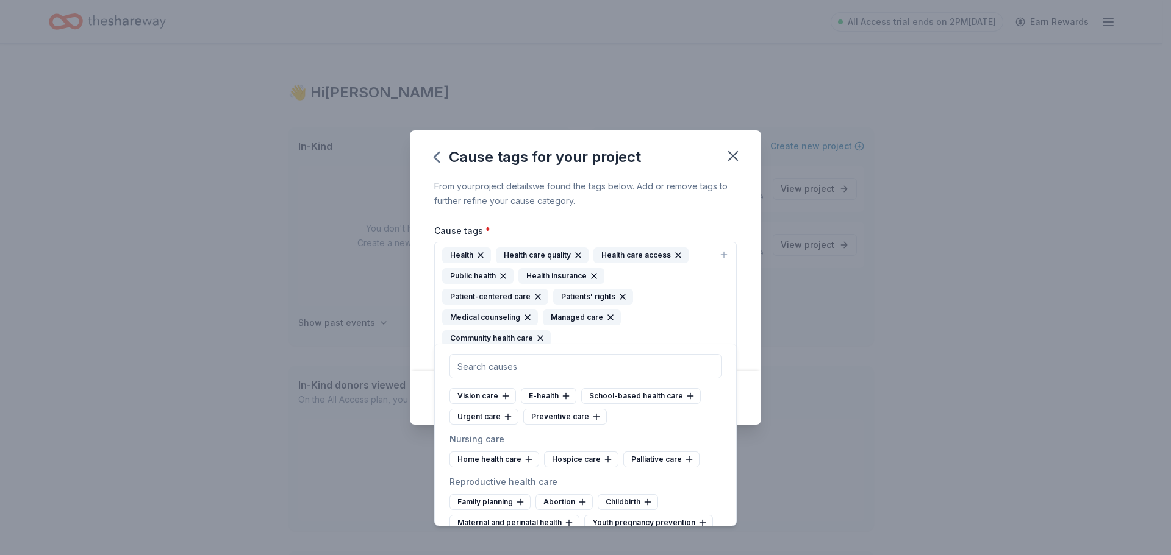
click at [490, 383] on div "Health care clinics" at bounding box center [494, 376] width 91 height 16
click at [498, 425] on div "Preventive care" at bounding box center [491, 417] width 84 height 16
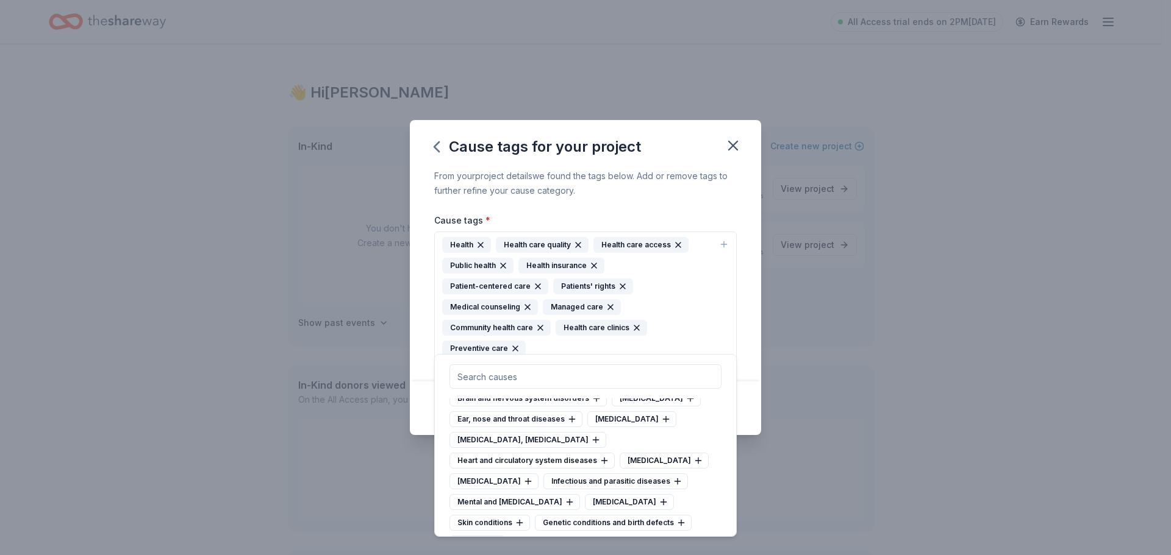
scroll to position [2561, 0]
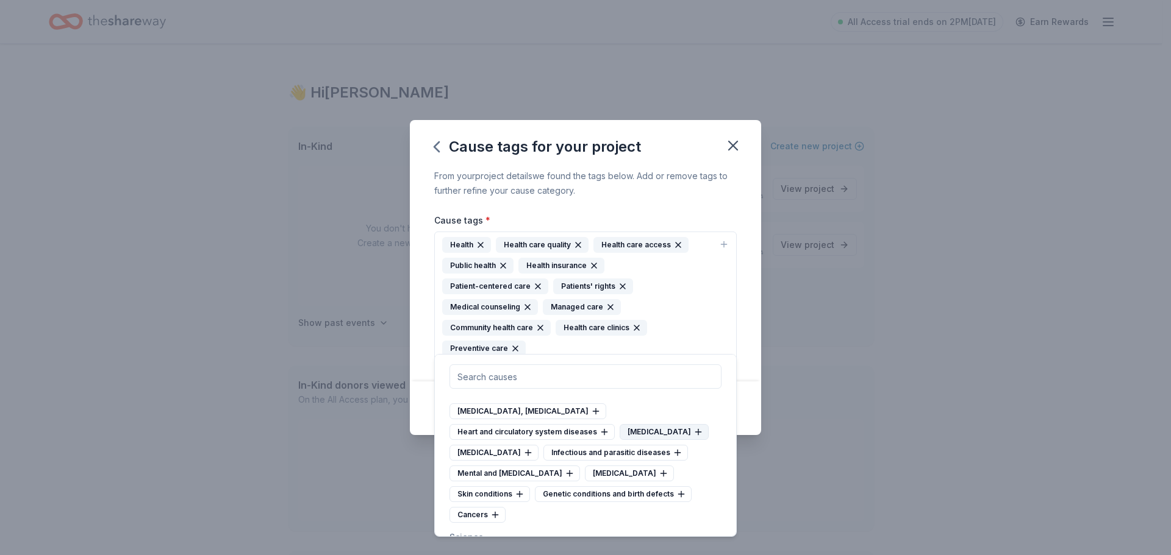
click at [693, 437] on icon at bounding box center [698, 432] width 10 height 10
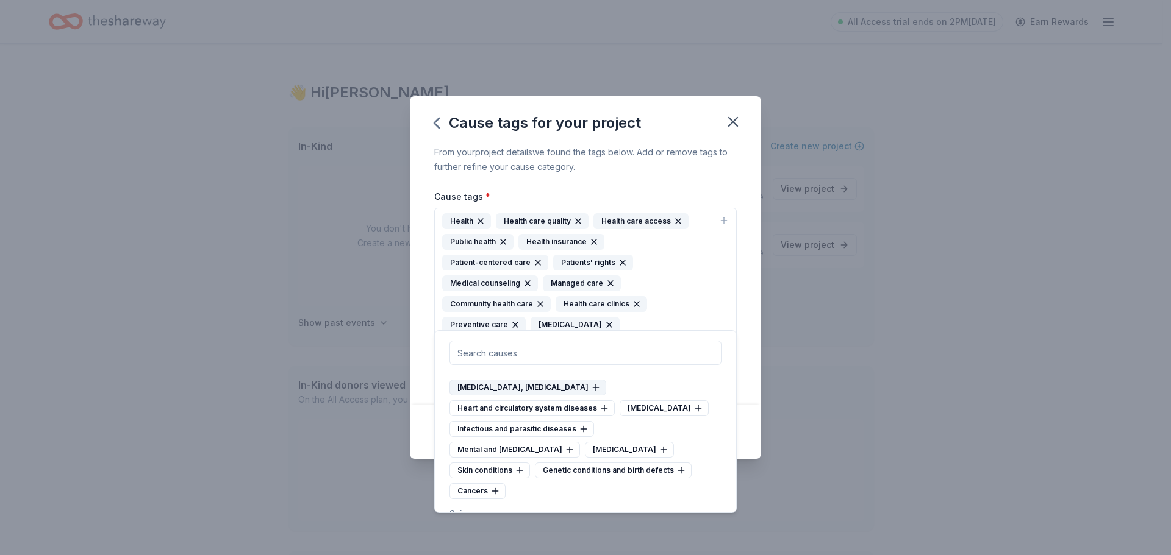
click at [505, 396] on div "Endocrine, nutritional and metabolic diseases" at bounding box center [527, 388] width 157 height 16
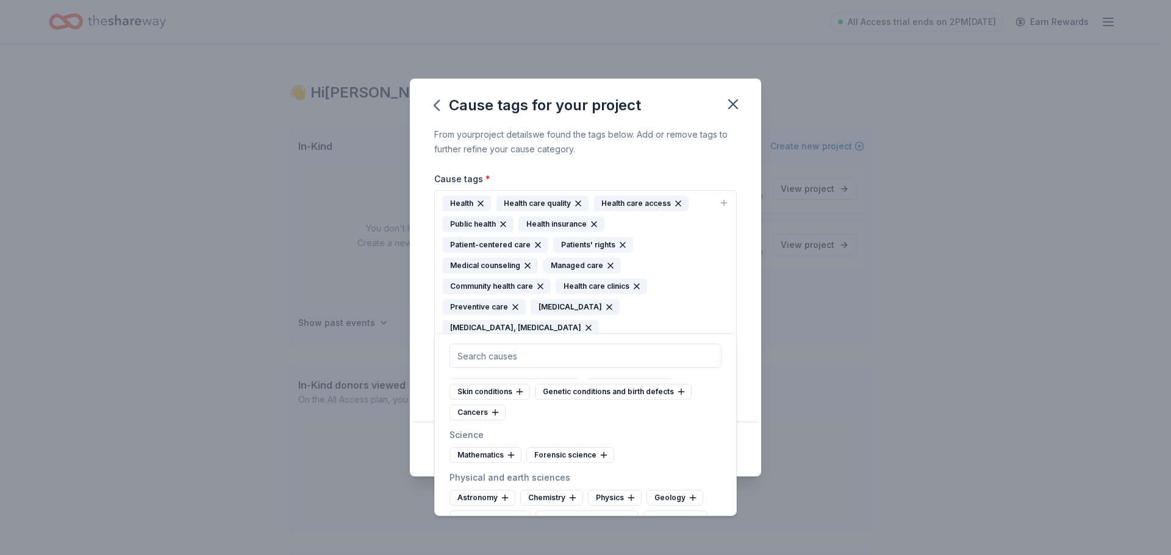
scroll to position [2682, 0]
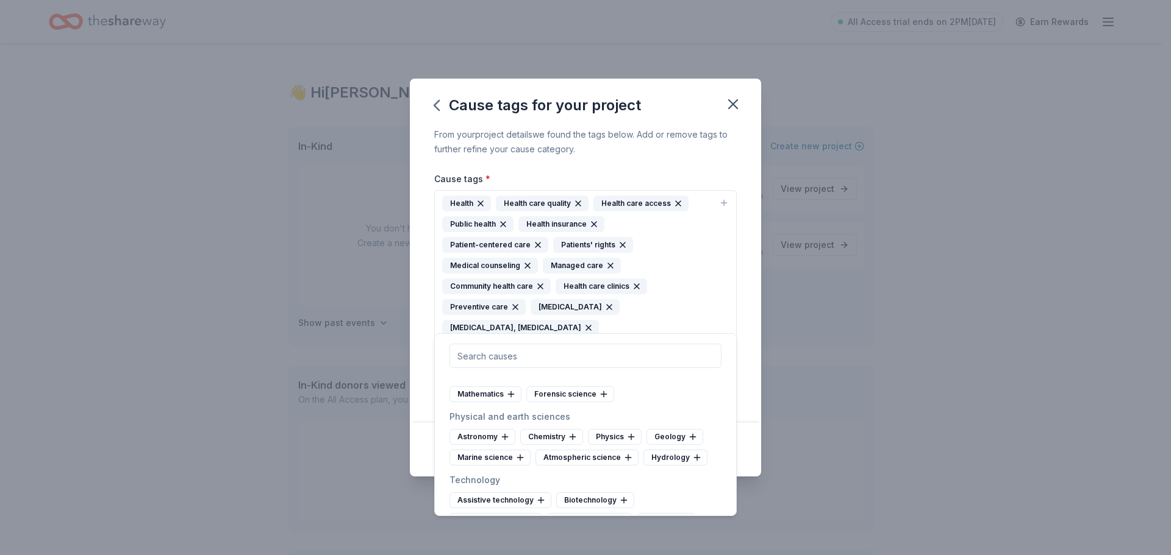
click at [580, 339] on div "Genetic conditions and birth defects" at bounding box center [613, 331] width 157 height 16
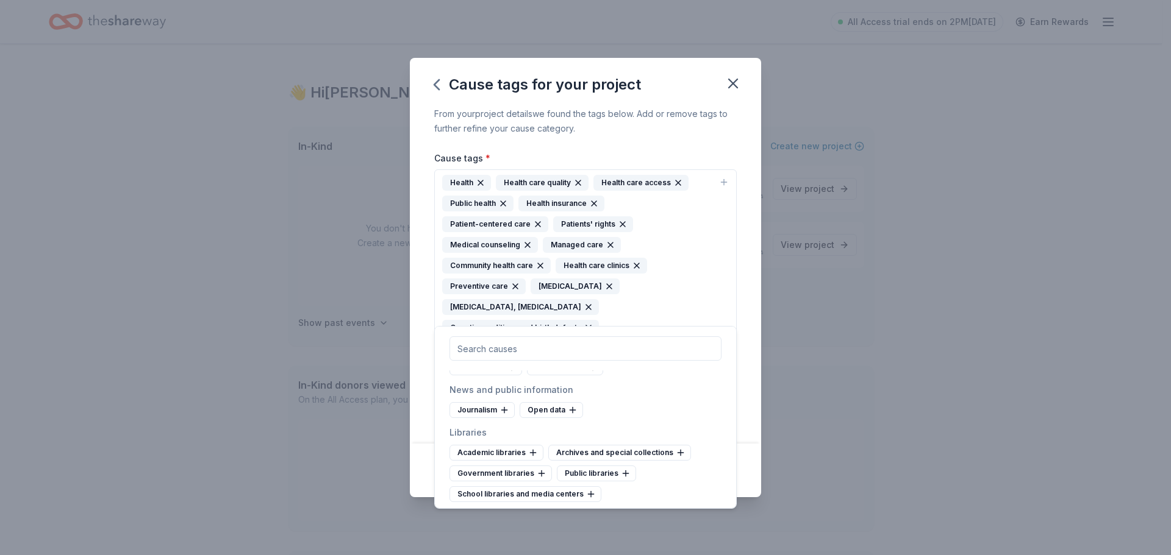
scroll to position [3292, 0]
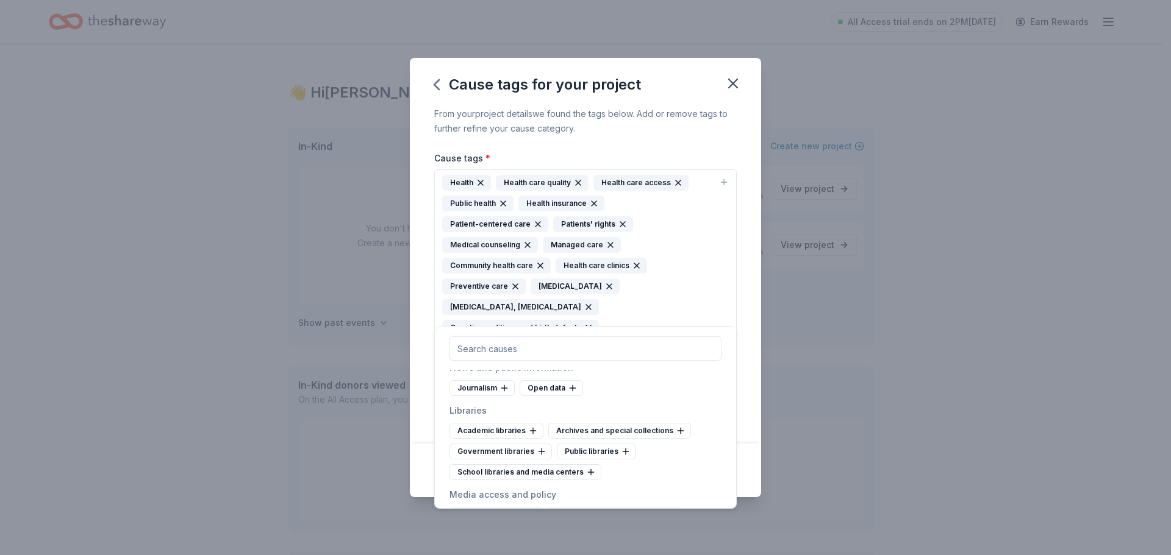
click at [757, 431] on div "From your project details we found the tags below. Add or remove tags to furthe…" at bounding box center [585, 275] width 351 height 337
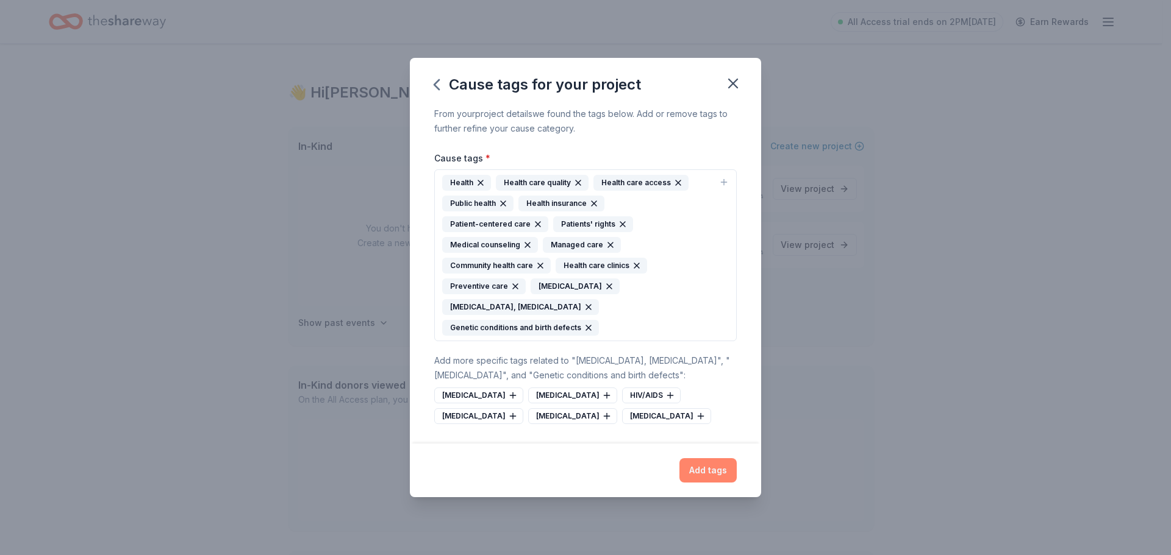
click at [722, 471] on button "Add tags" at bounding box center [707, 470] width 57 height 24
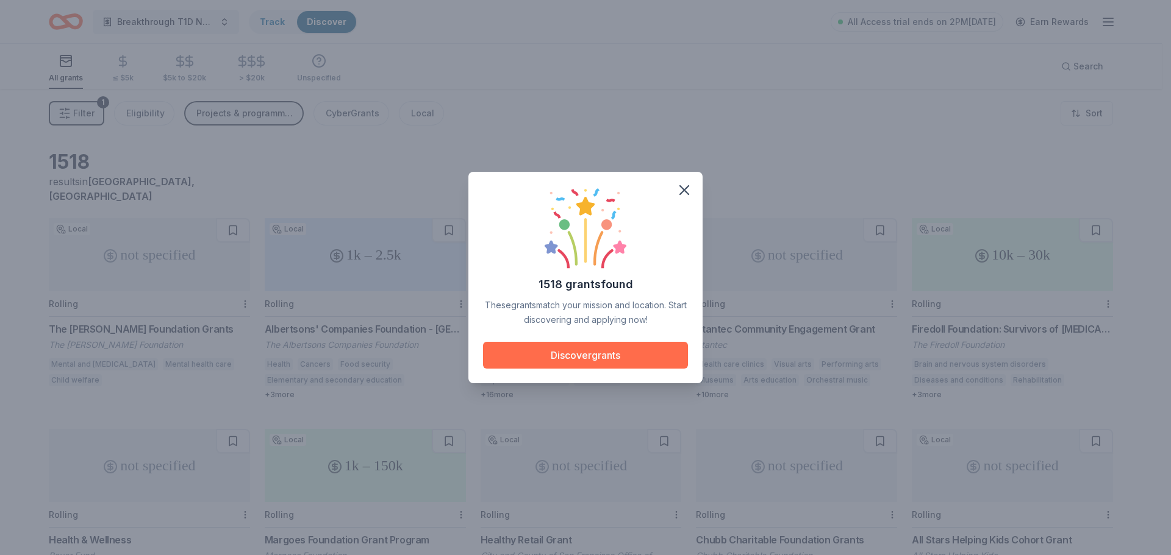
click at [672, 358] on button "Discover grants" at bounding box center [585, 355] width 205 height 27
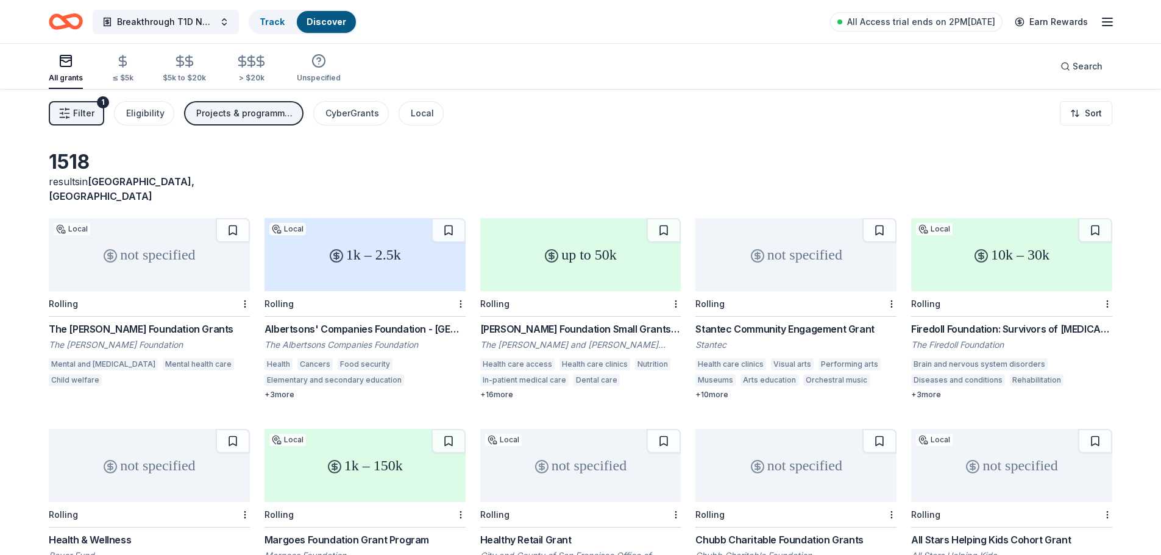
click at [93, 122] on button "Filter 1" at bounding box center [76, 113] width 55 height 24
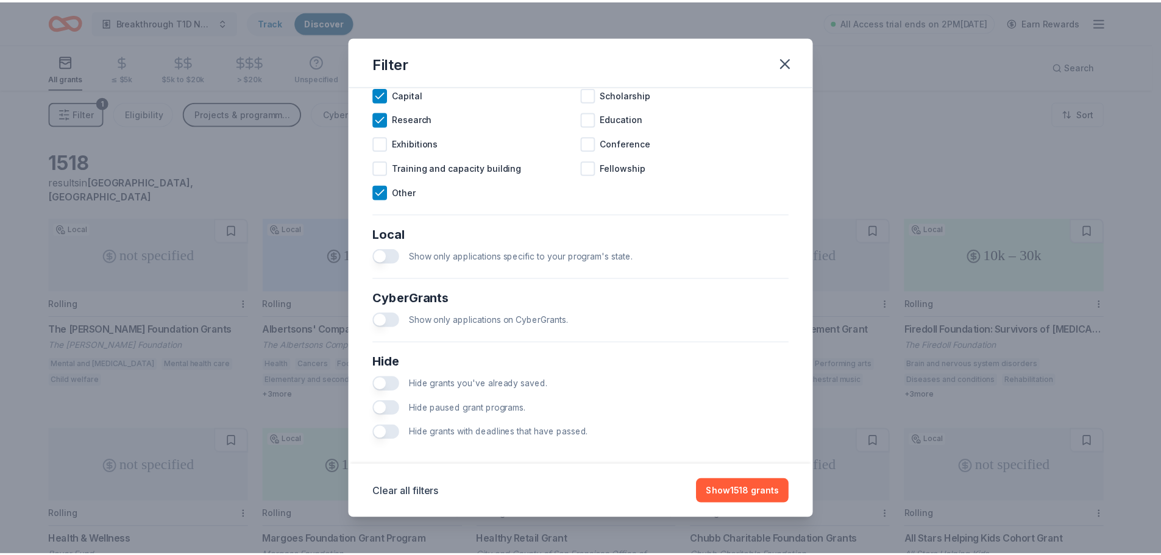
scroll to position [586, 0]
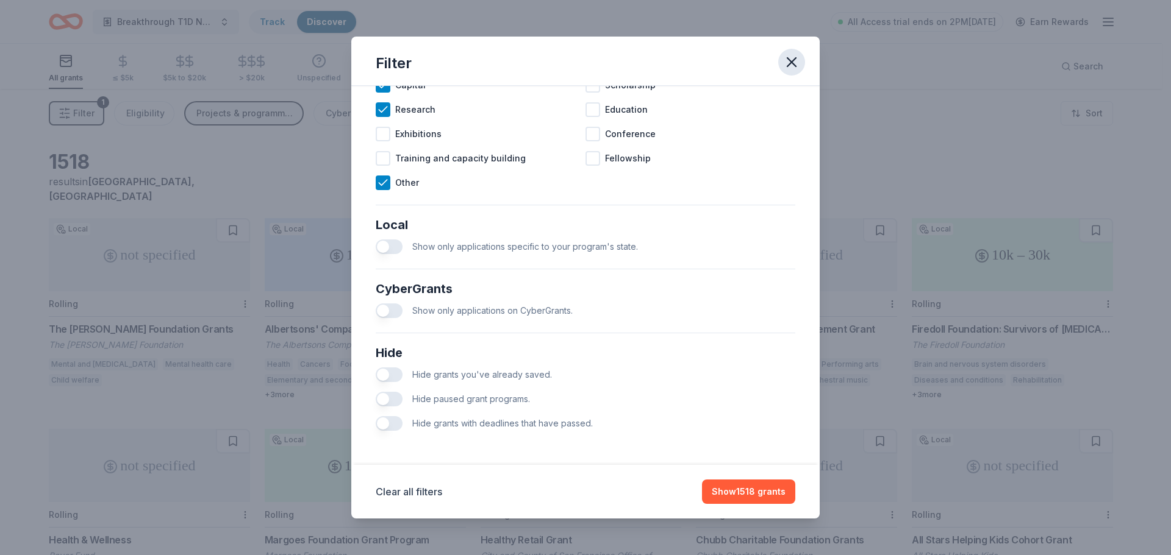
click at [789, 61] on icon "button" at bounding box center [791, 62] width 9 height 9
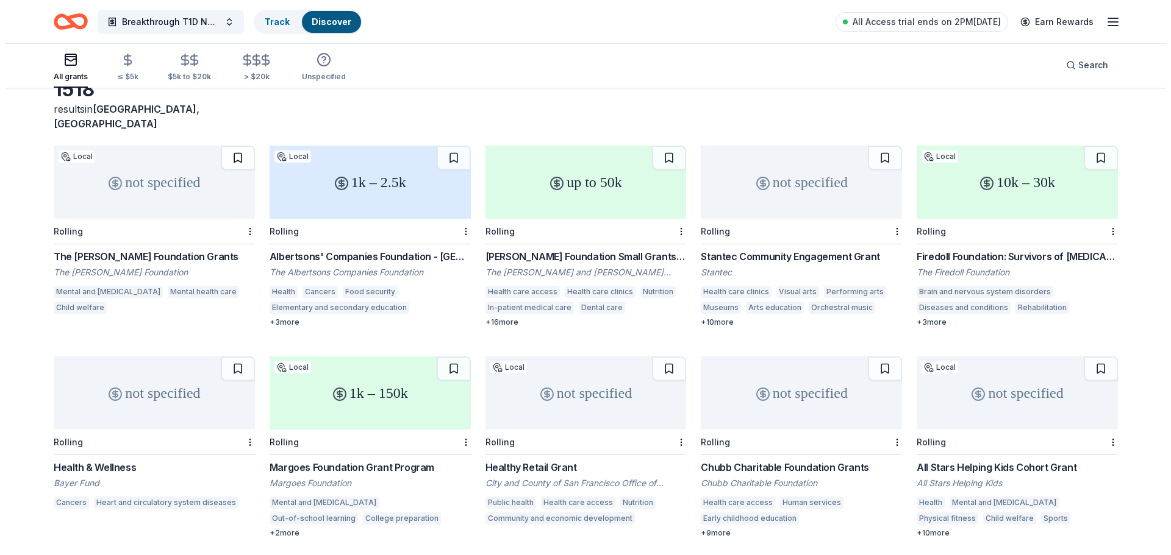
scroll to position [0, 0]
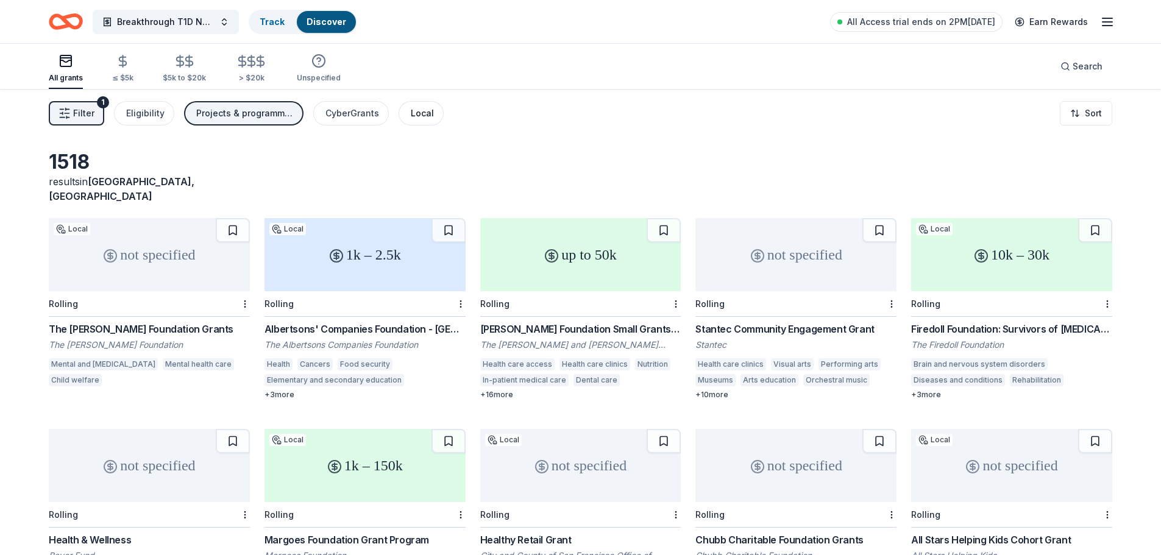
click at [424, 115] on div "Local" at bounding box center [422, 113] width 23 height 15
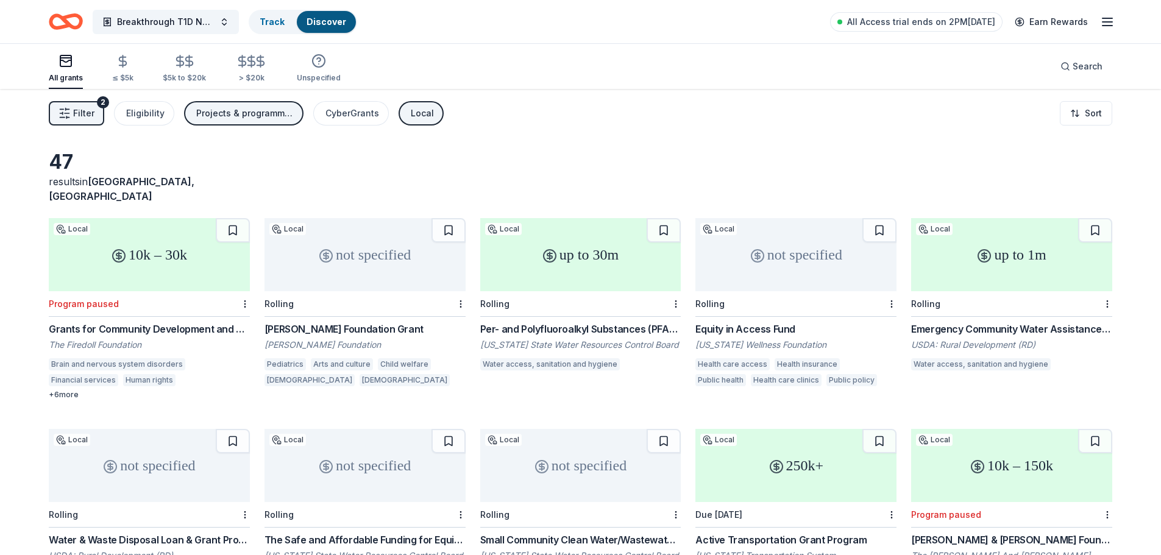
click at [154, 182] on span "San Francisco, CA" at bounding box center [122, 189] width 146 height 27
click at [84, 126] on div "Filter 2 Eligibility Projects & programming, General operations, Capital, Resea…" at bounding box center [580, 113] width 1161 height 49
click at [84, 115] on span "Filter" at bounding box center [83, 113] width 21 height 15
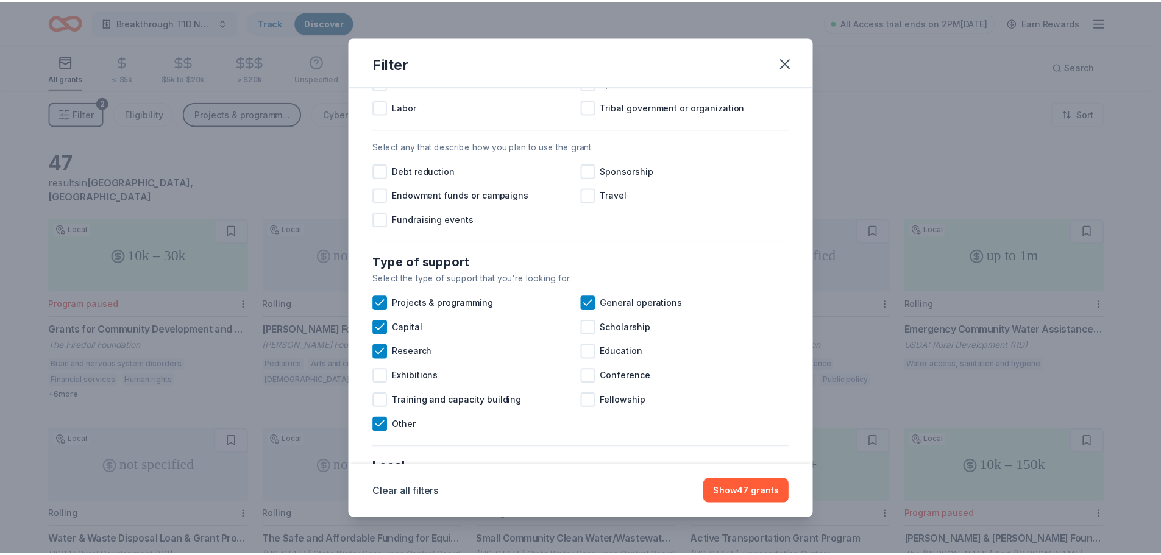
scroll to position [586, 0]
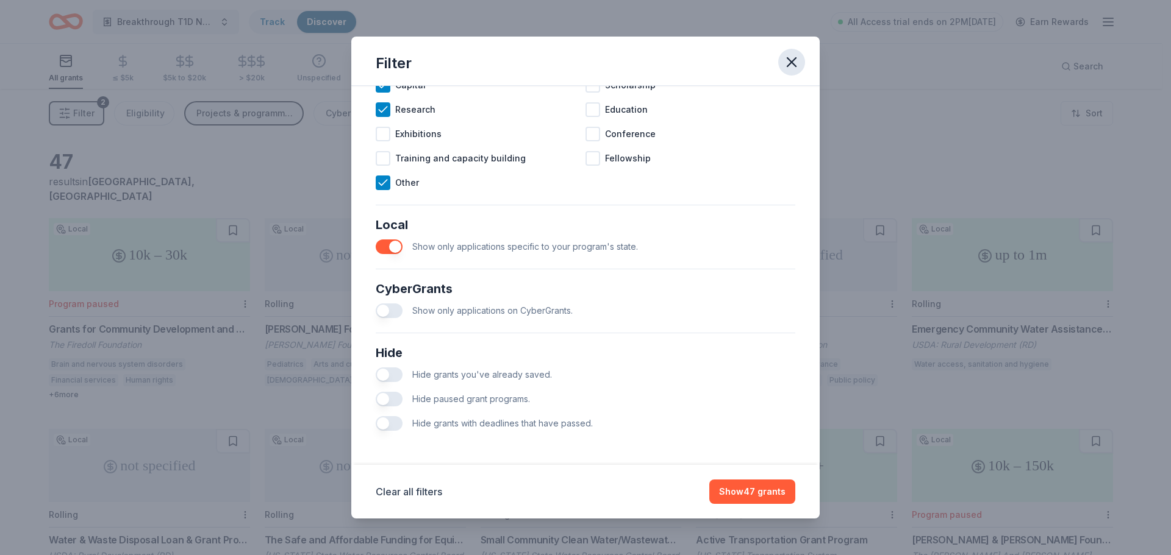
click at [792, 63] on icon "button" at bounding box center [791, 62] width 9 height 9
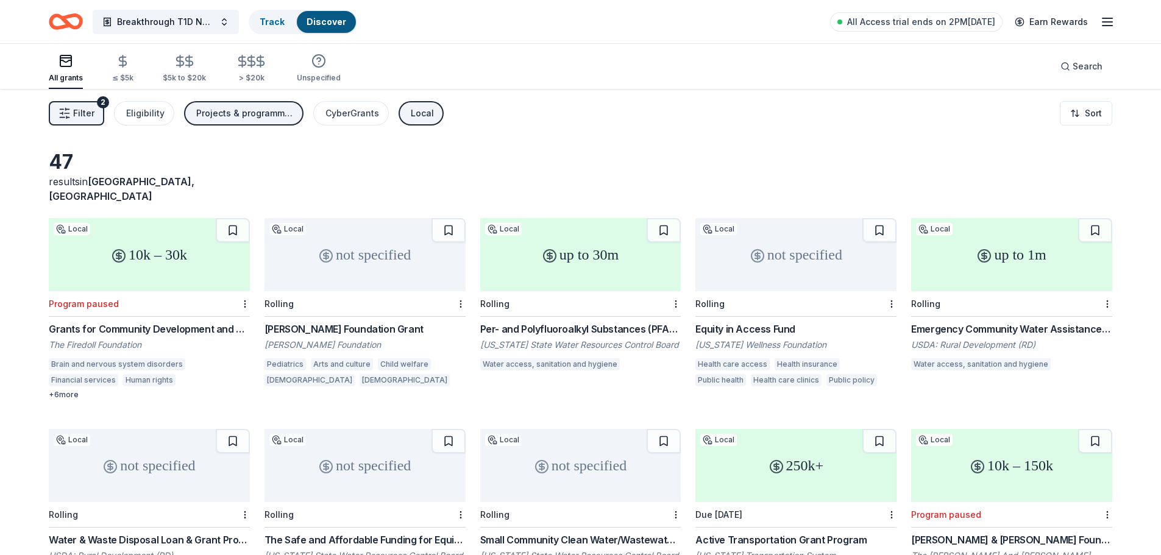
scroll to position [0, 0]
click at [418, 115] on div "Local" at bounding box center [422, 113] width 23 height 15
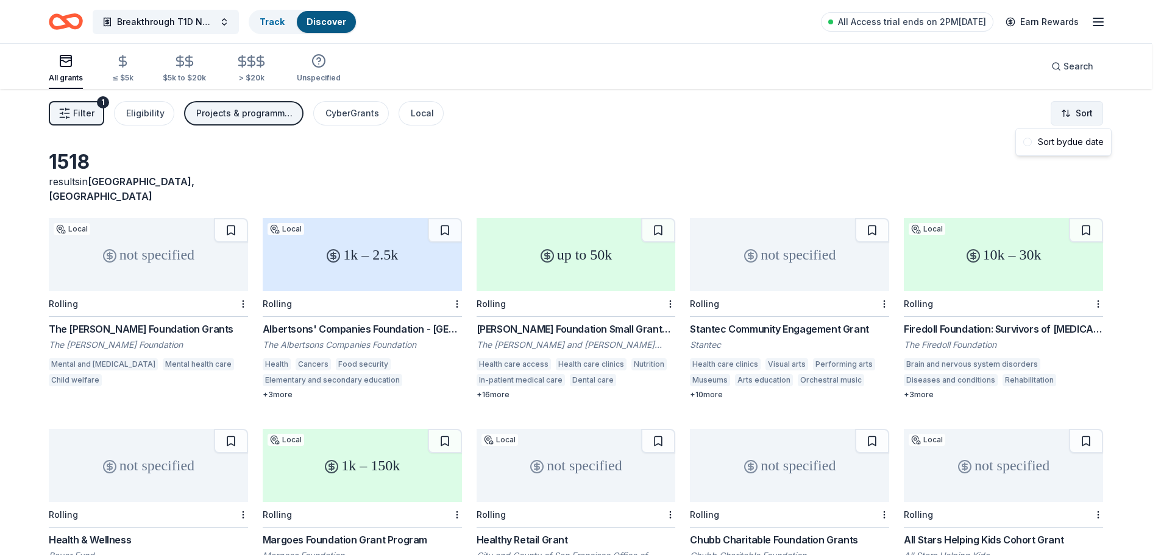
click at [1082, 109] on html "Breakthrough T1D NorCal Track Discover All Access trial ends on 2PM, 9/1 Earn R…" at bounding box center [580, 277] width 1161 height 555
click at [1084, 143] on div "Sort by due date" at bounding box center [1064, 142] width 90 height 22
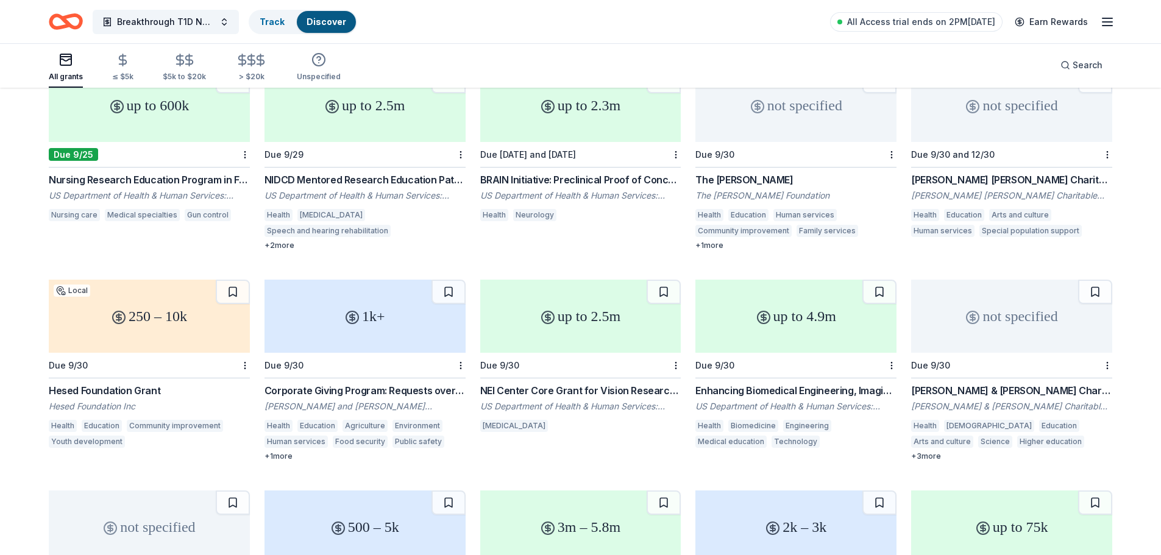
scroll to position [1680, 0]
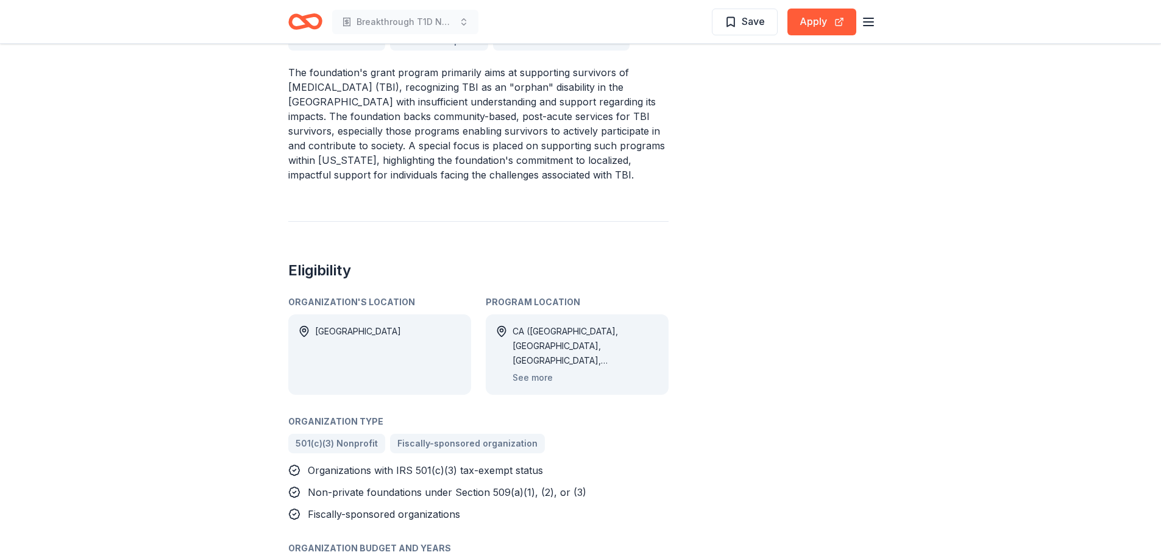
scroll to position [427, 0]
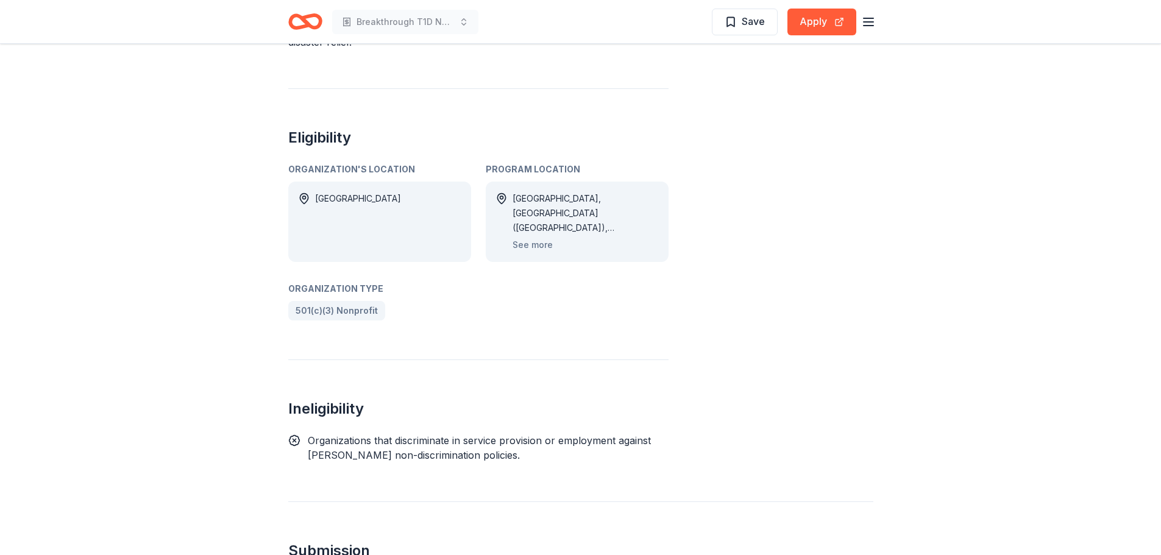
scroll to position [732, 0]
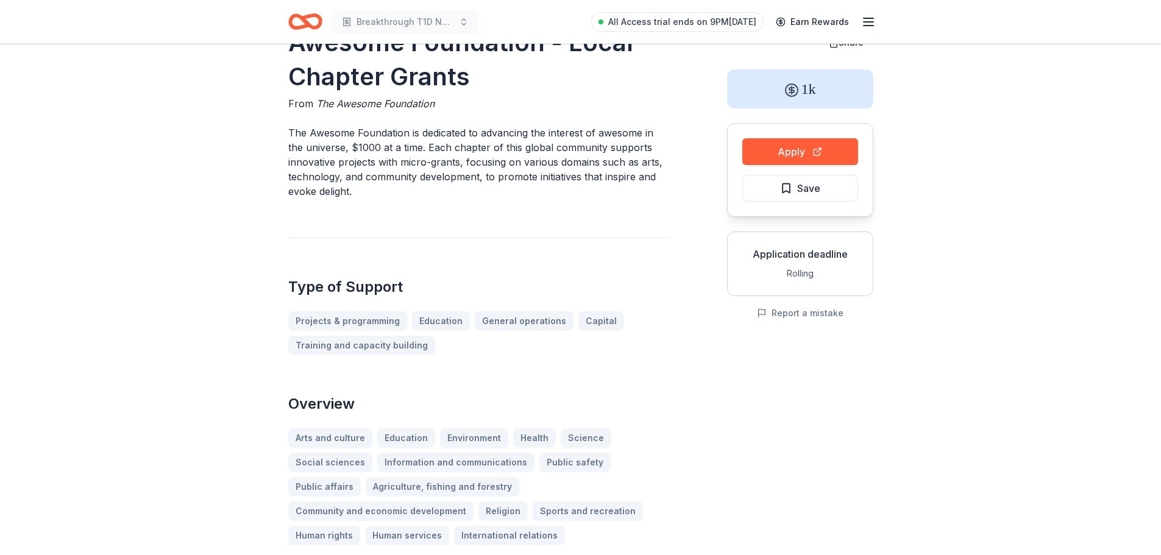
scroll to position [61, 0]
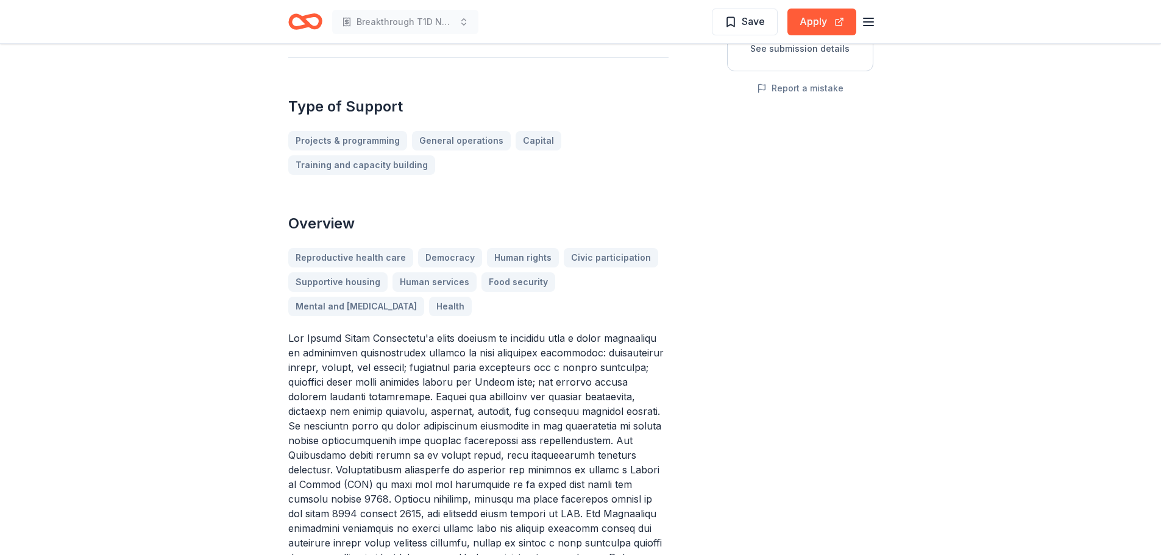
scroll to position [305, 0]
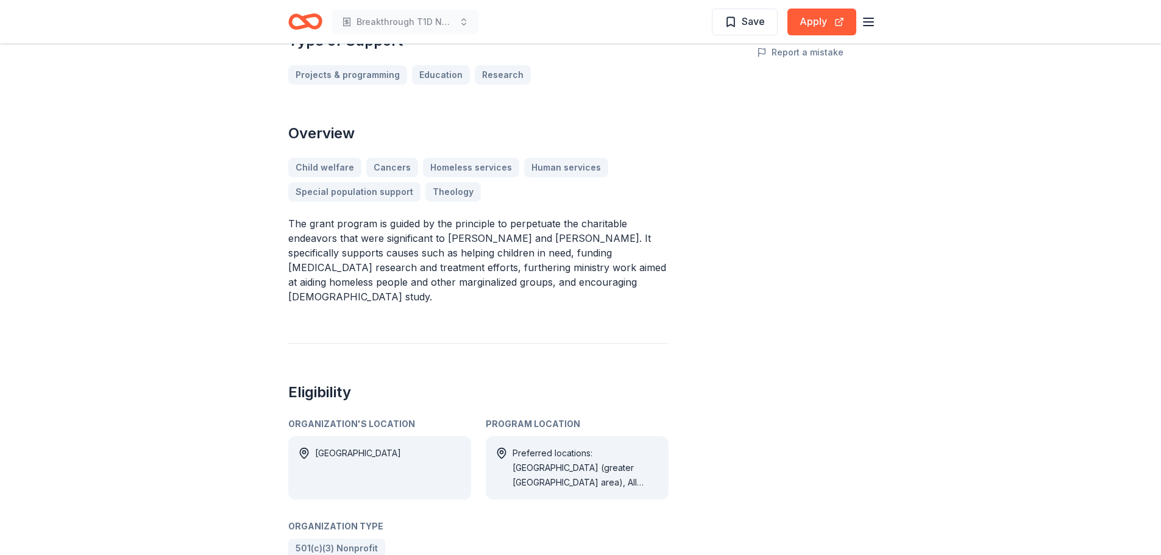
scroll to position [305, 0]
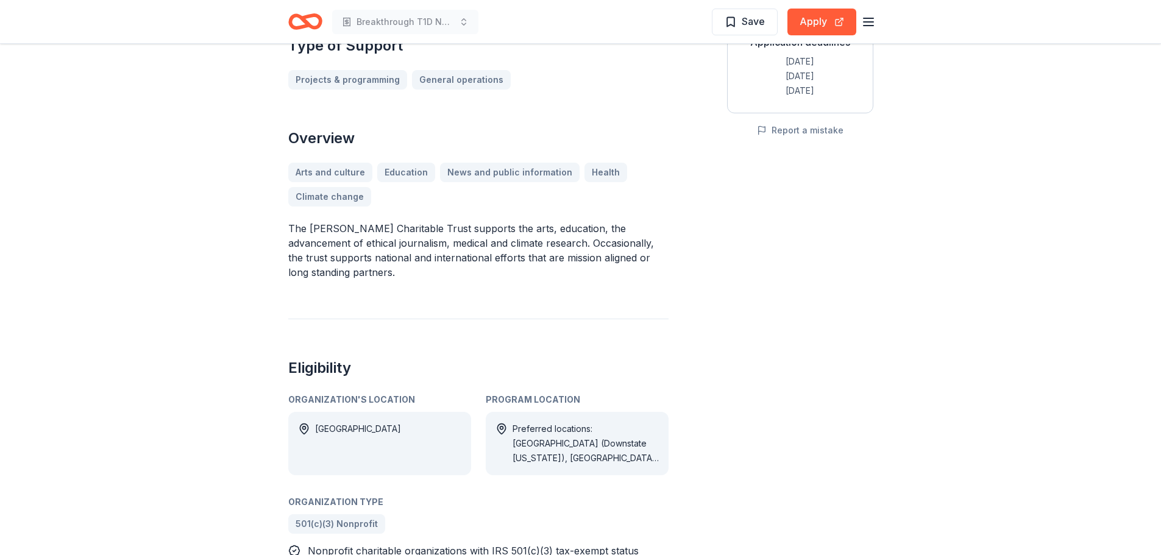
scroll to position [305, 0]
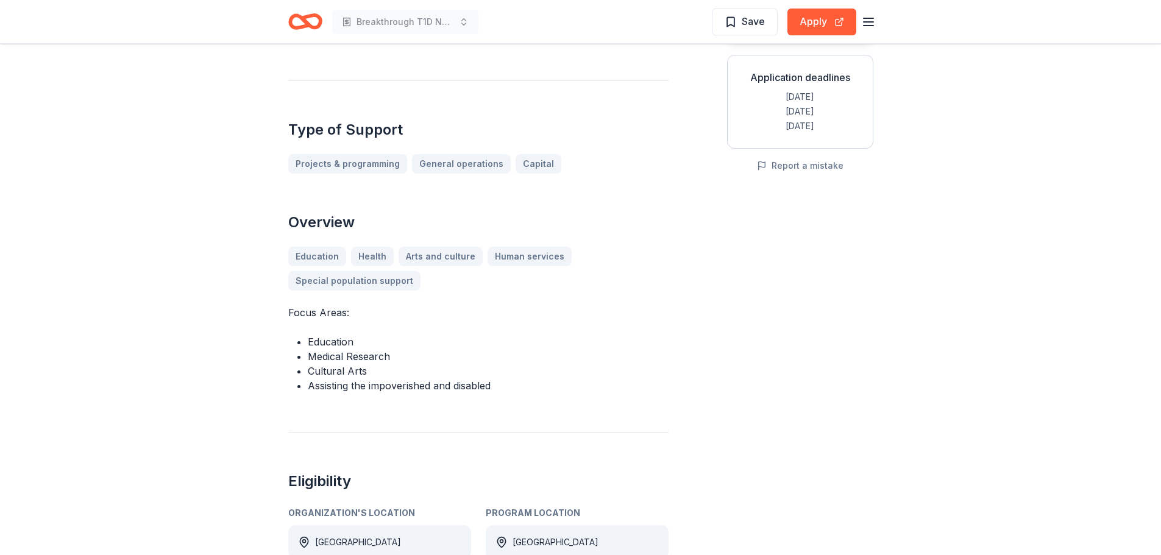
scroll to position [183, 0]
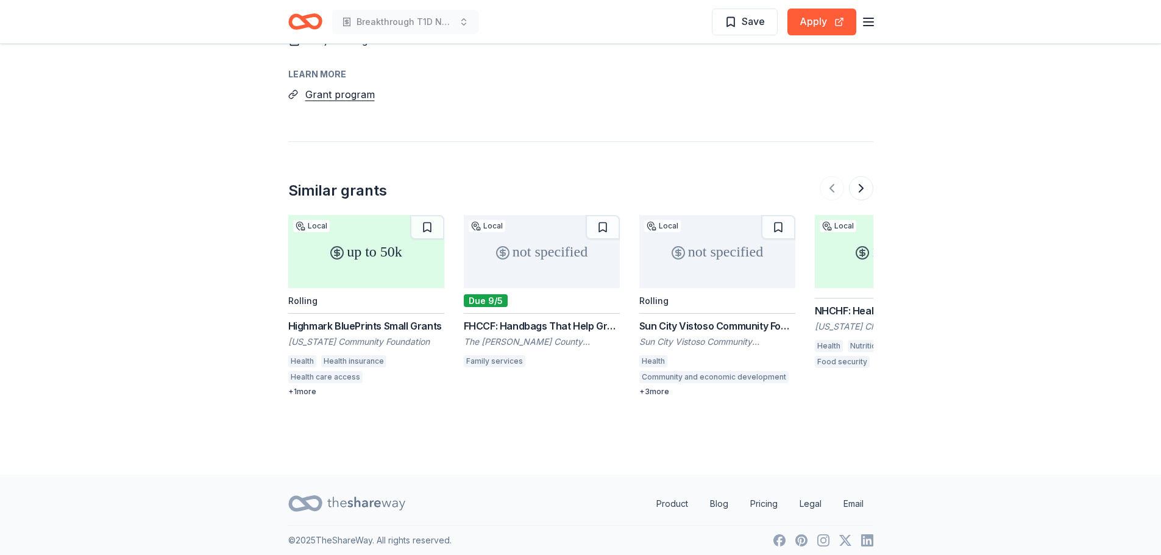
scroll to position [1010, 0]
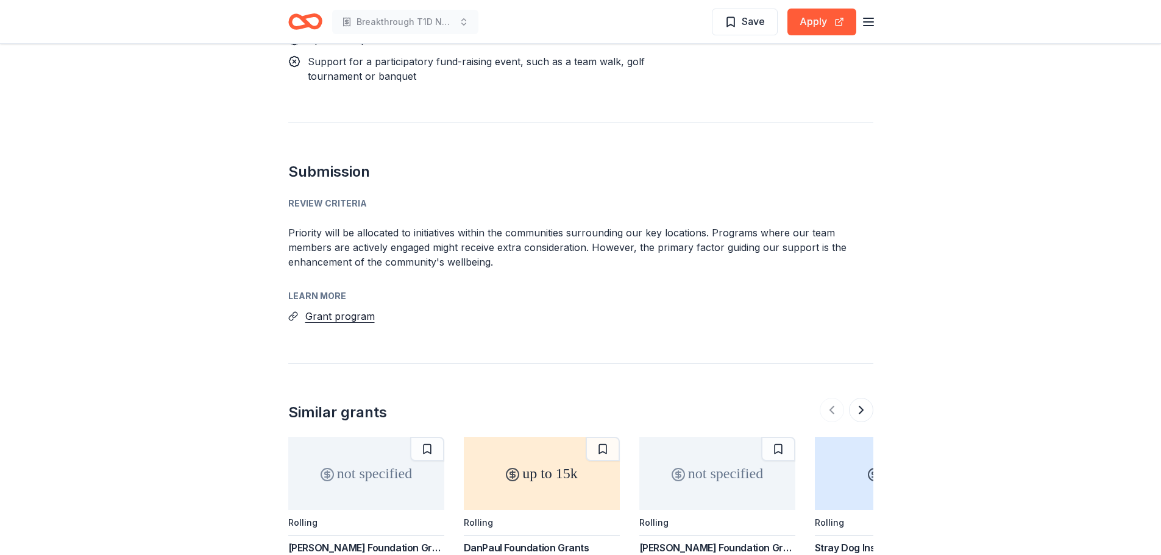
scroll to position [1158, 0]
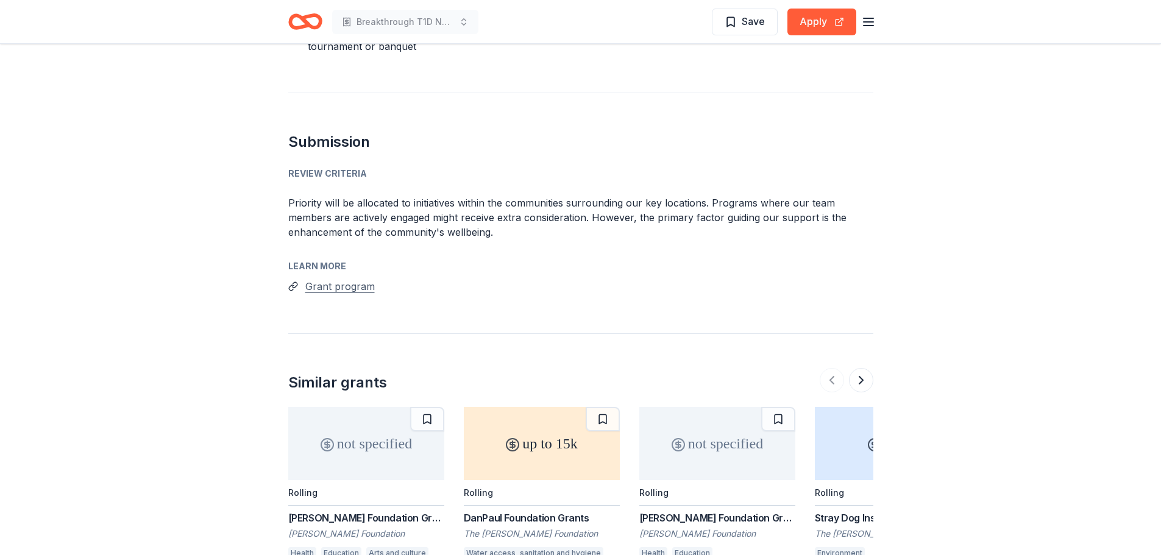
click at [324, 279] on button "Grant program" at bounding box center [339, 287] width 69 height 16
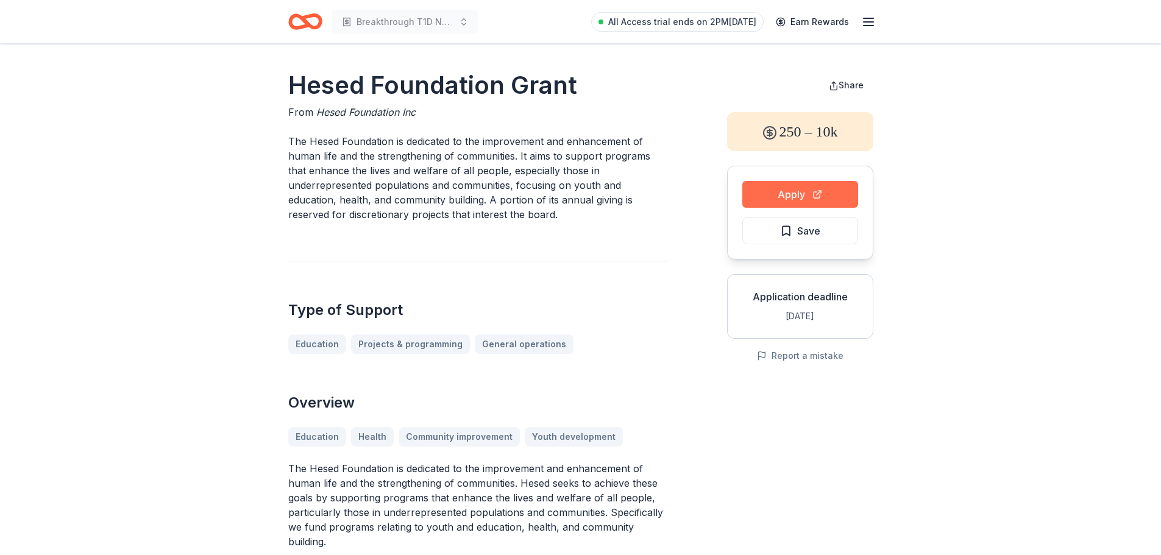
click at [804, 198] on button "Apply" at bounding box center [801, 194] width 116 height 27
